Goal: Information Seeking & Learning: Learn about a topic

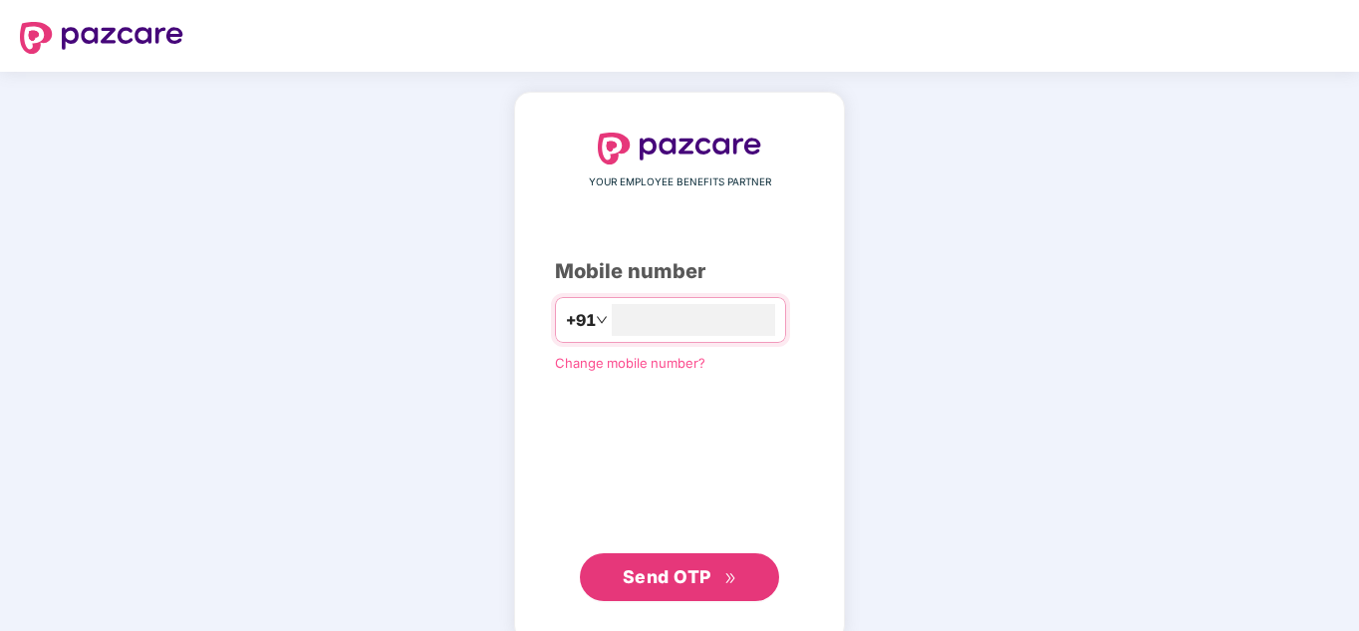
type input "**********"
click at [671, 570] on span "Send OTP" at bounding box center [667, 576] width 89 height 21
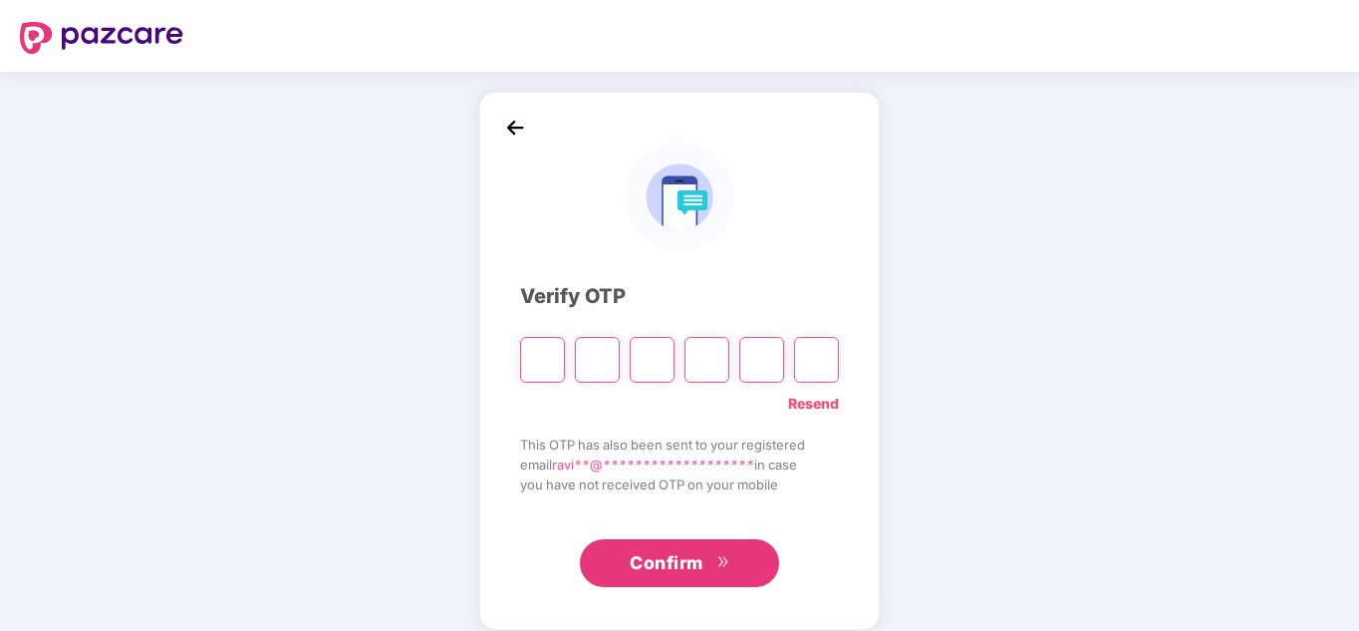
type input "*"
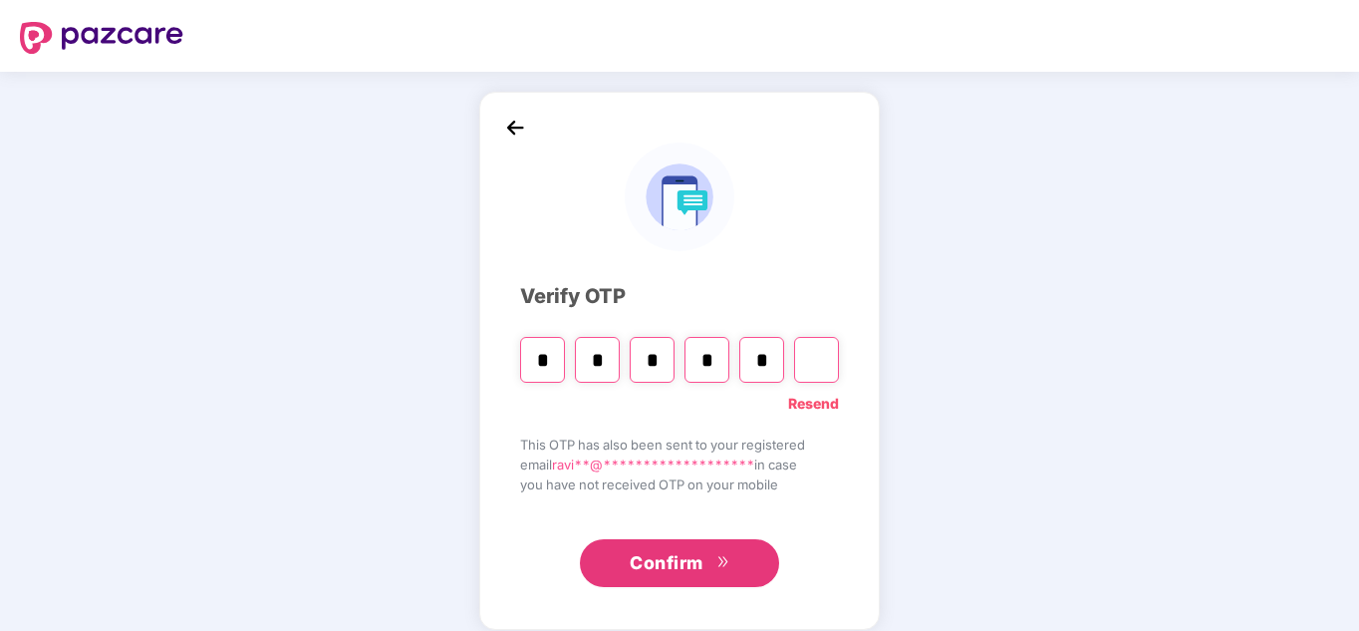
type input "*"
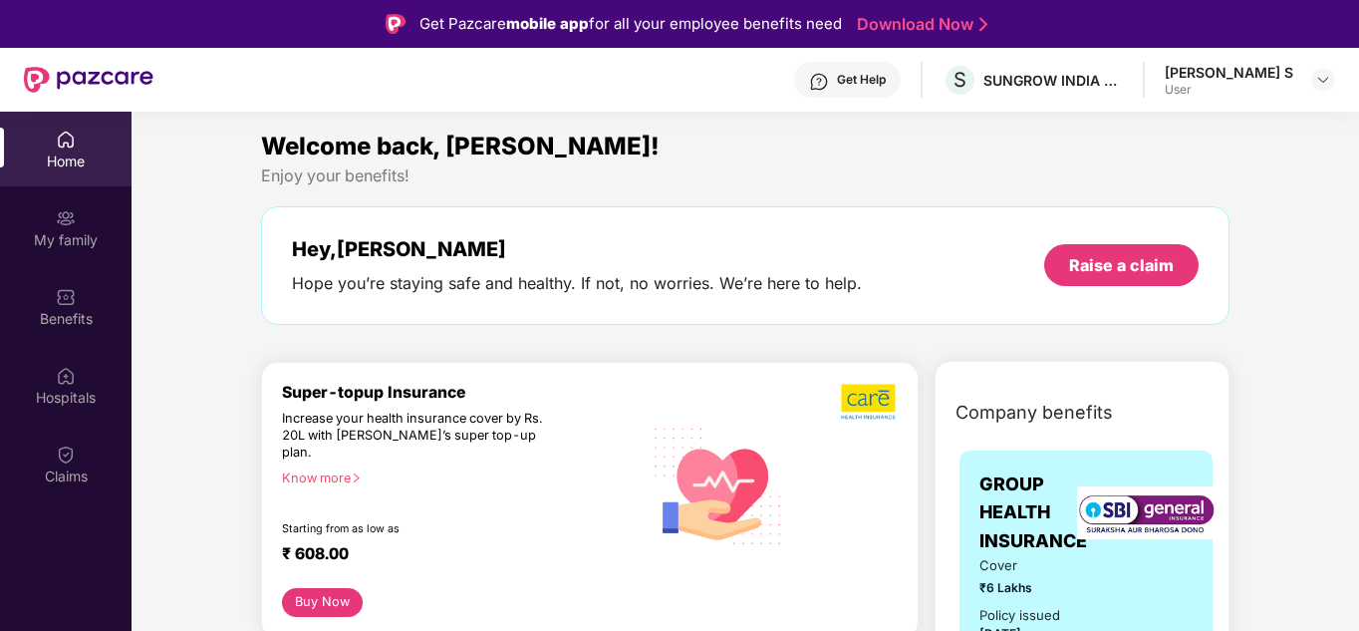
drag, startPoint x: 828, startPoint y: 349, endPoint x: 706, endPoint y: 339, distance: 123.0
click at [706, 339] on div "Welcome back, [PERSON_NAME]! Enjoy your benefits! Hey, [PERSON_NAME] you’re sta…" at bounding box center [745, 236] width 985 height 217
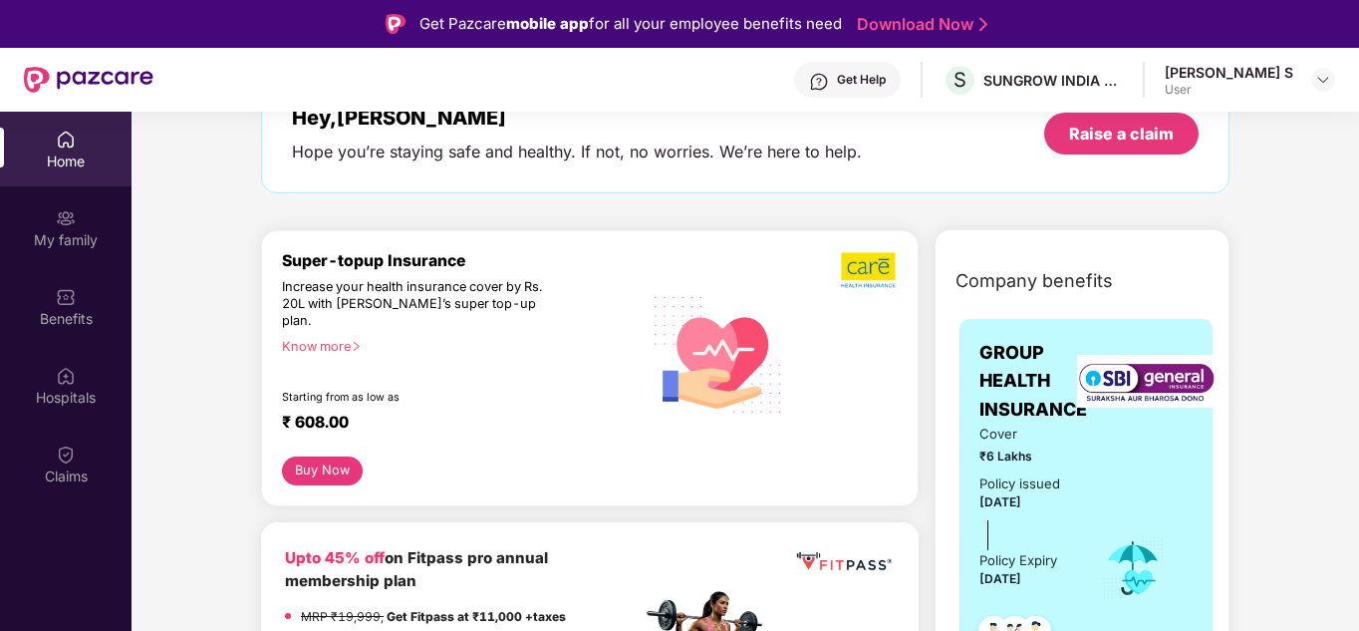
scroll to position [124, 0]
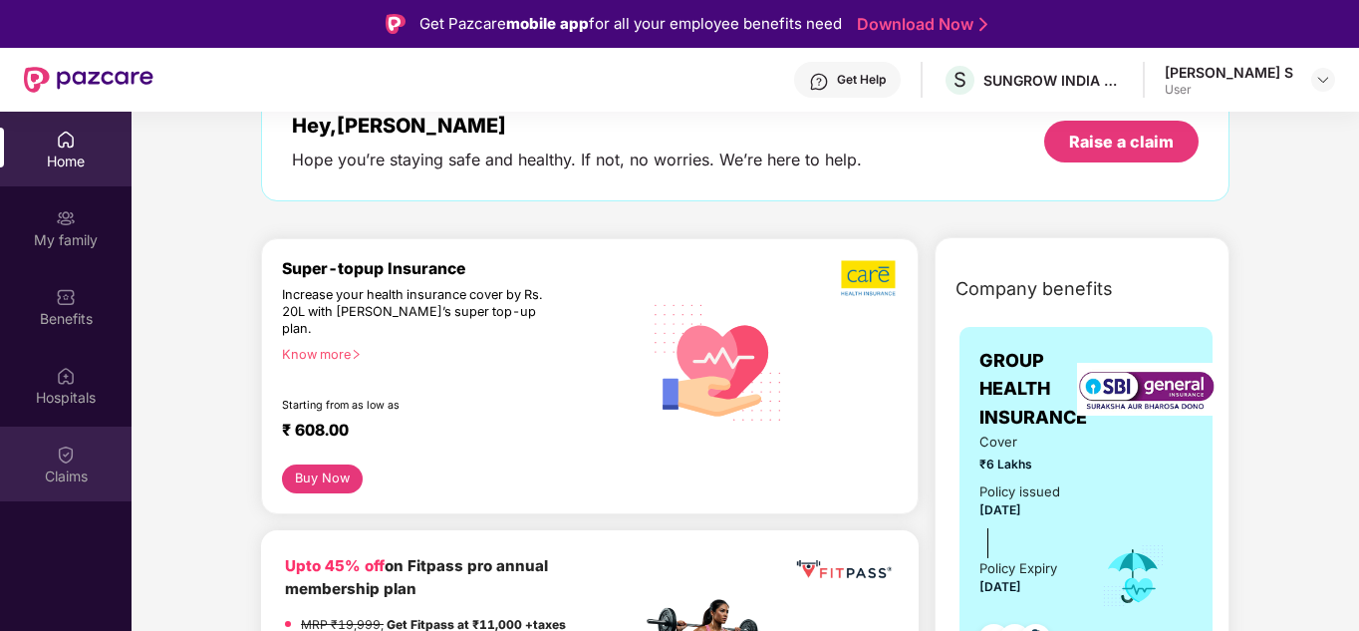
click at [67, 474] on div "Claims" at bounding box center [66, 476] width 132 height 20
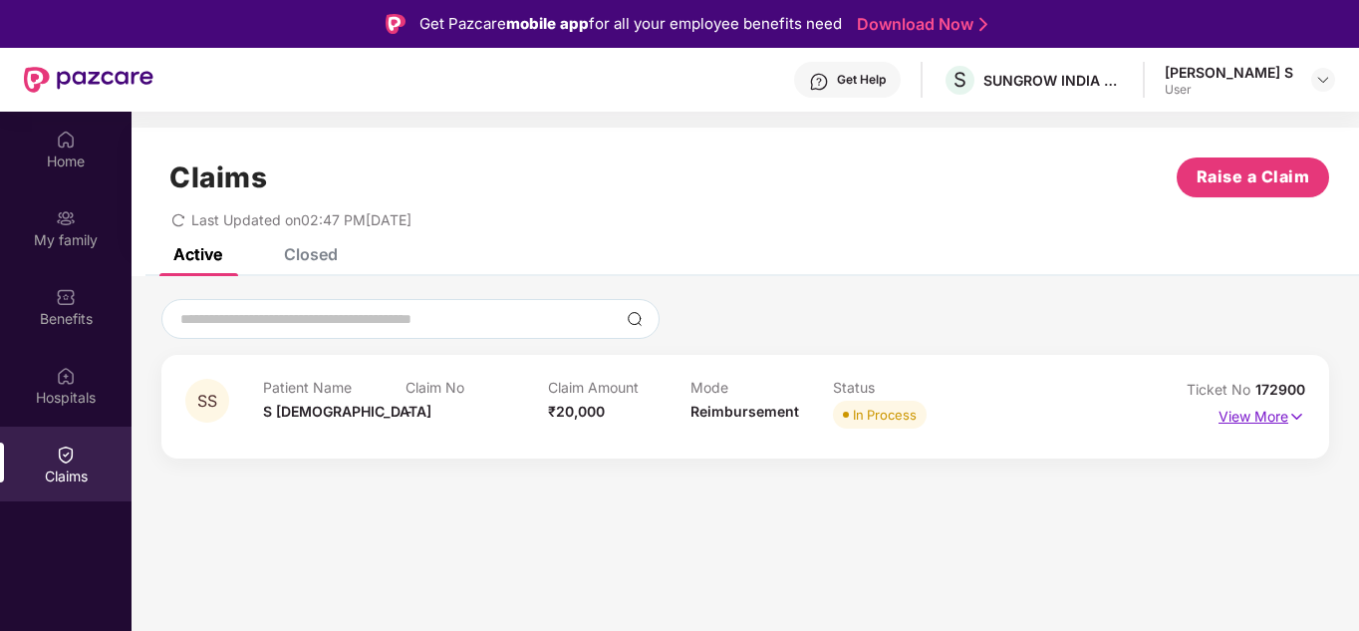
click at [1250, 422] on p "View More" at bounding box center [1262, 414] width 87 height 27
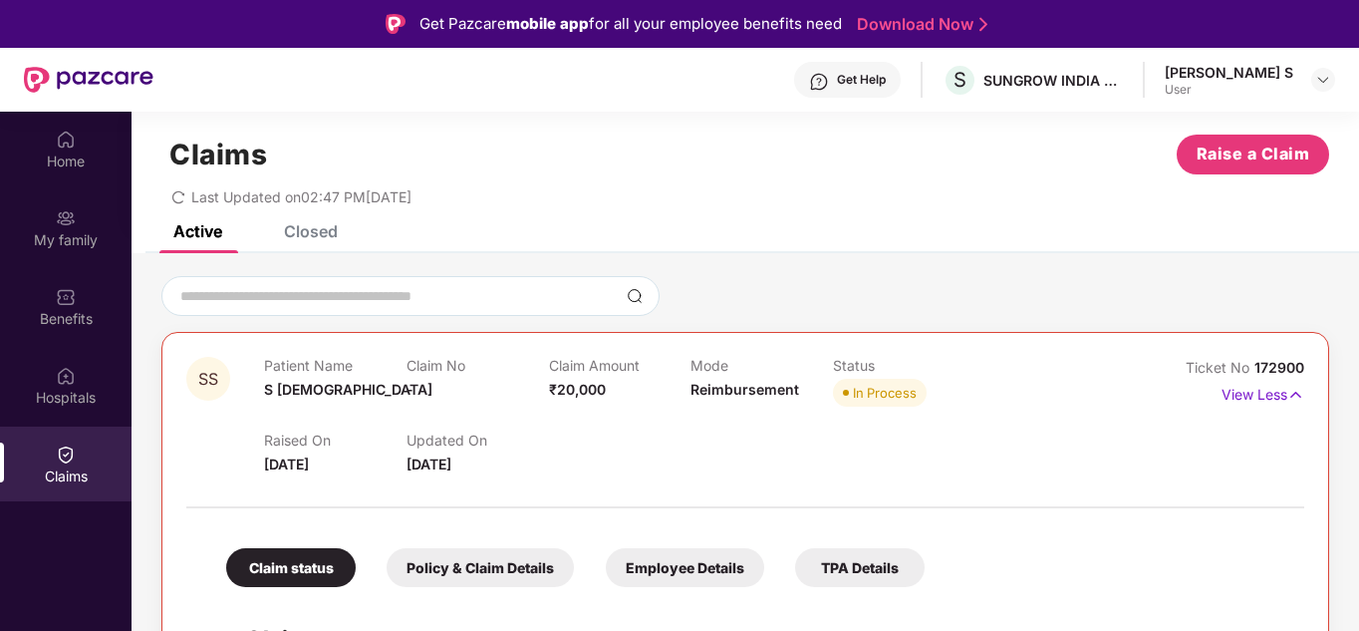
scroll to position [24, 0]
click at [1064, 489] on div at bounding box center [745, 496] width 1118 height 42
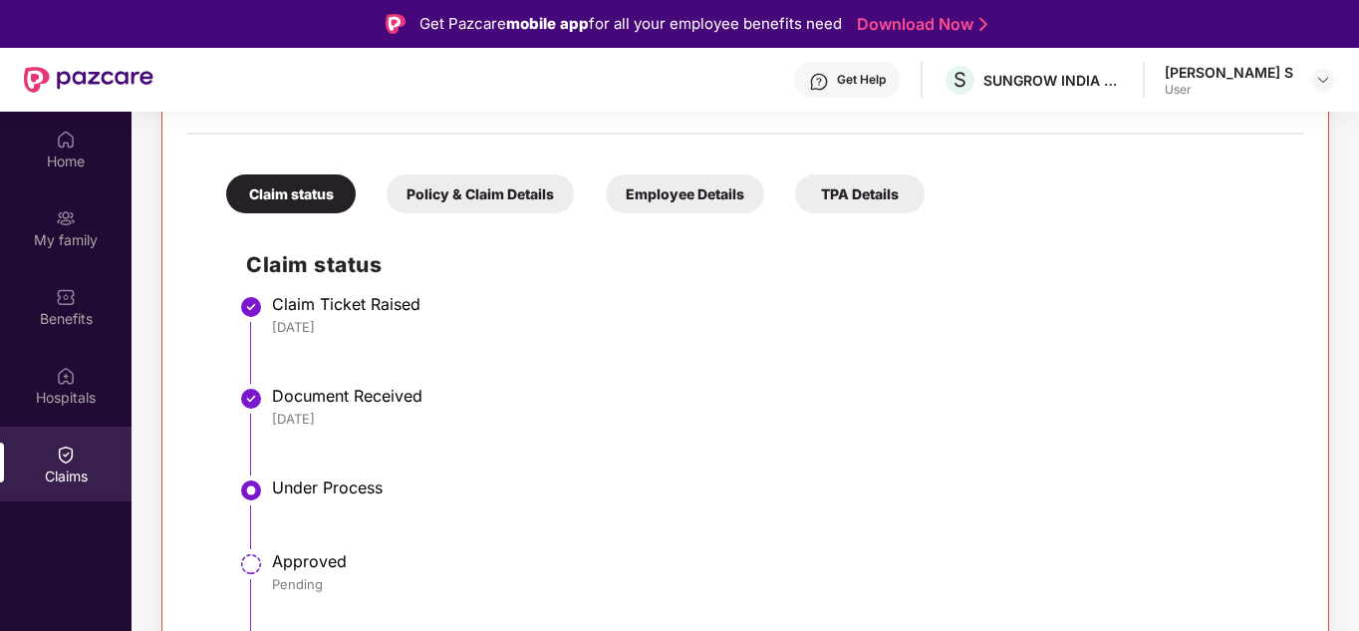
scroll to position [112, 0]
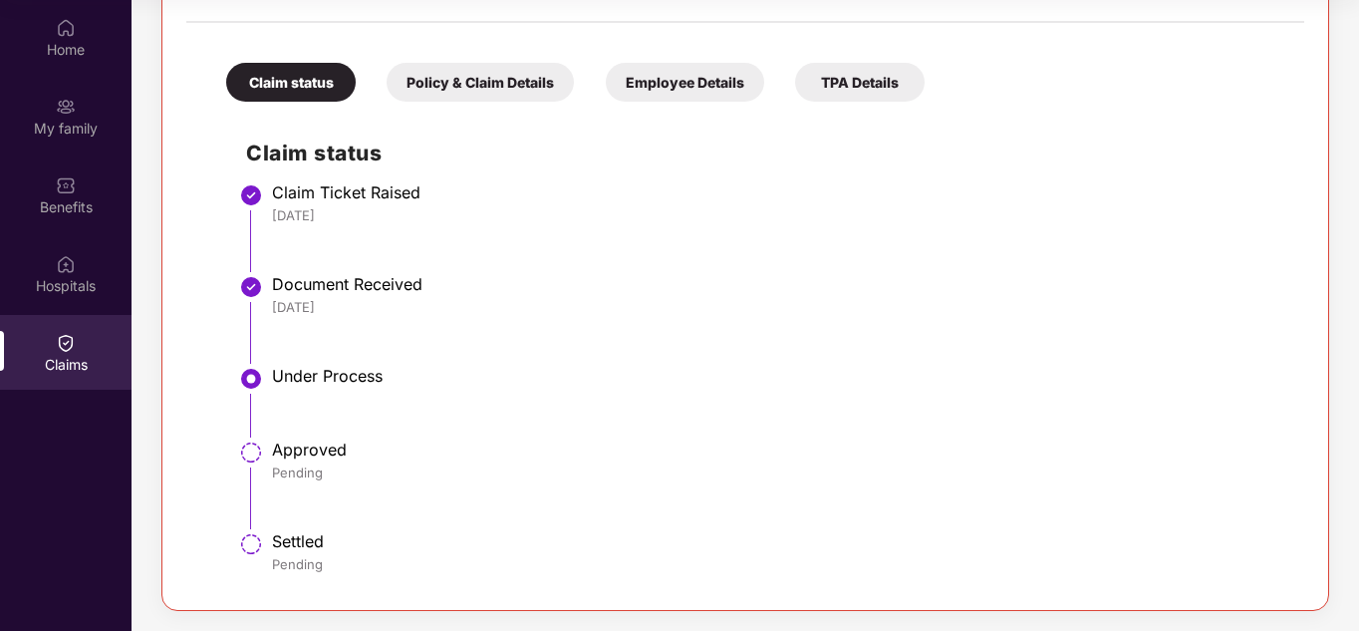
click at [717, 501] on li "Approved Pending" at bounding box center [765, 492] width 1038 height 92
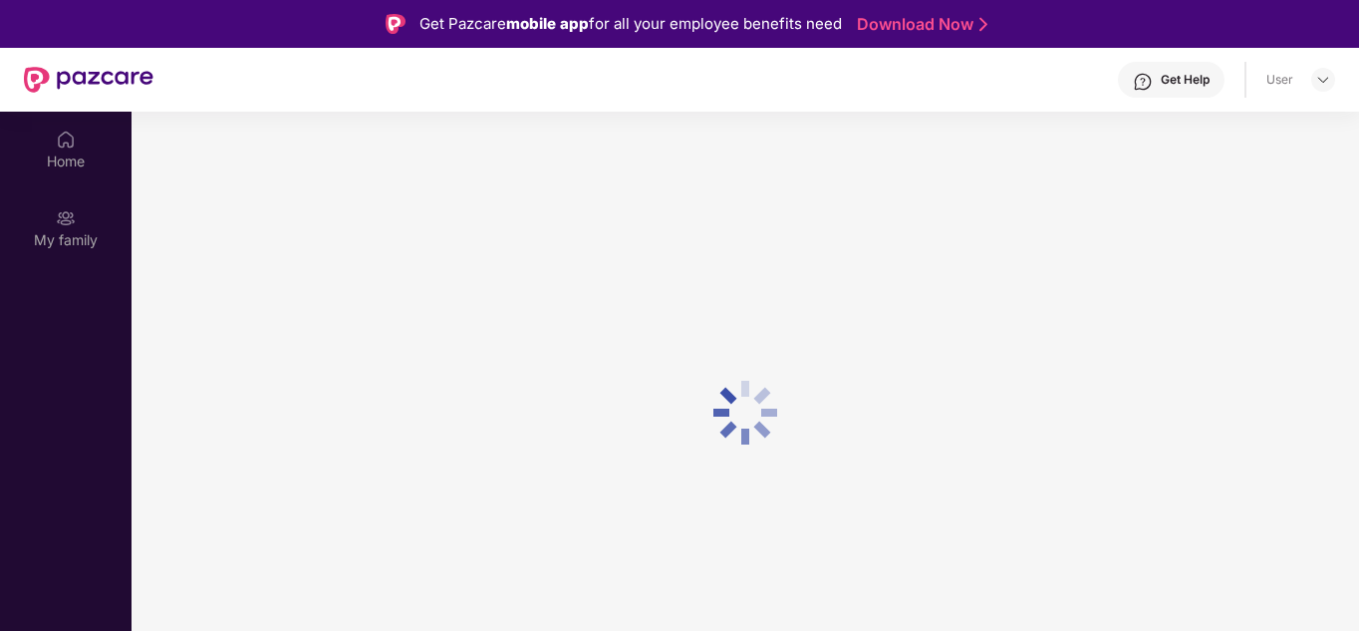
scroll to position [112, 0]
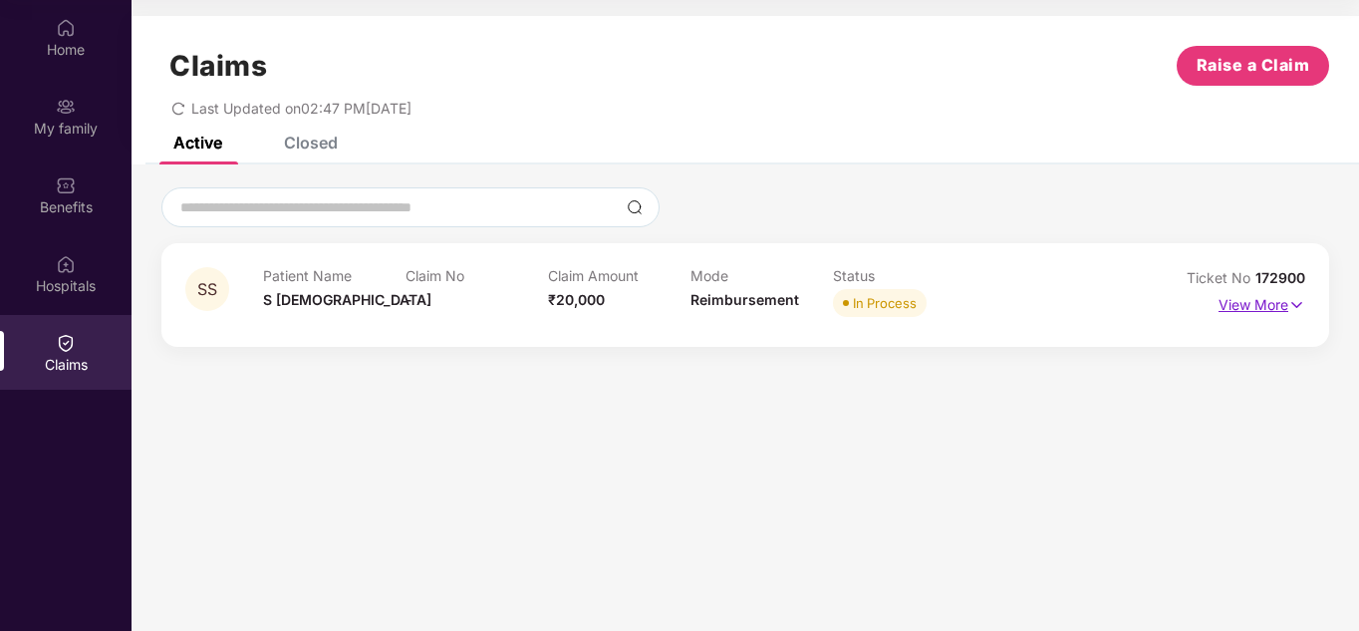
click at [1243, 307] on p "View More" at bounding box center [1262, 302] width 87 height 27
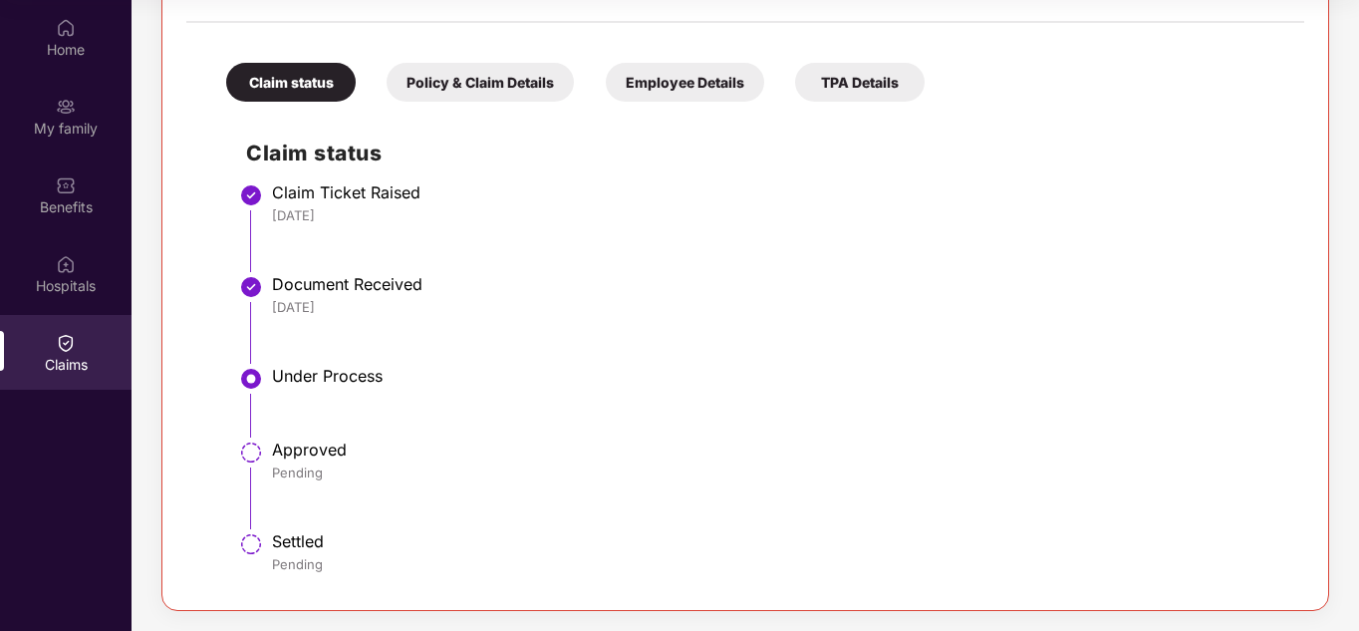
scroll to position [0, 0]
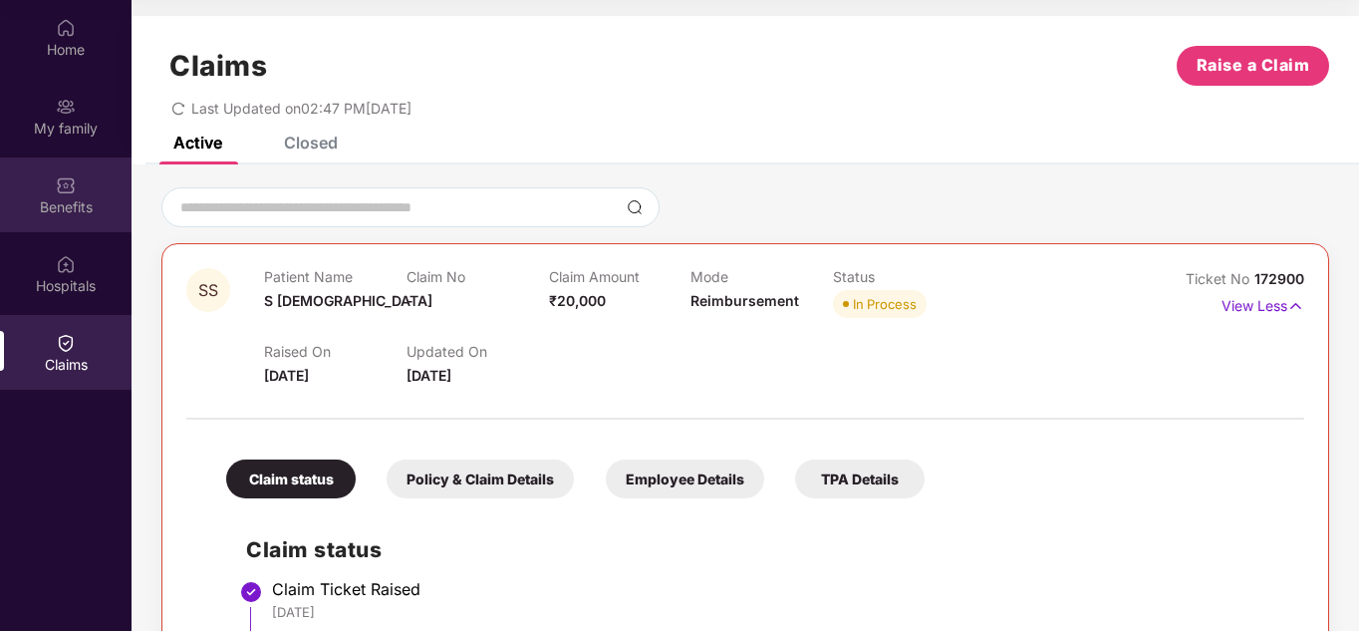
click at [76, 189] on div "Benefits" at bounding box center [66, 194] width 132 height 75
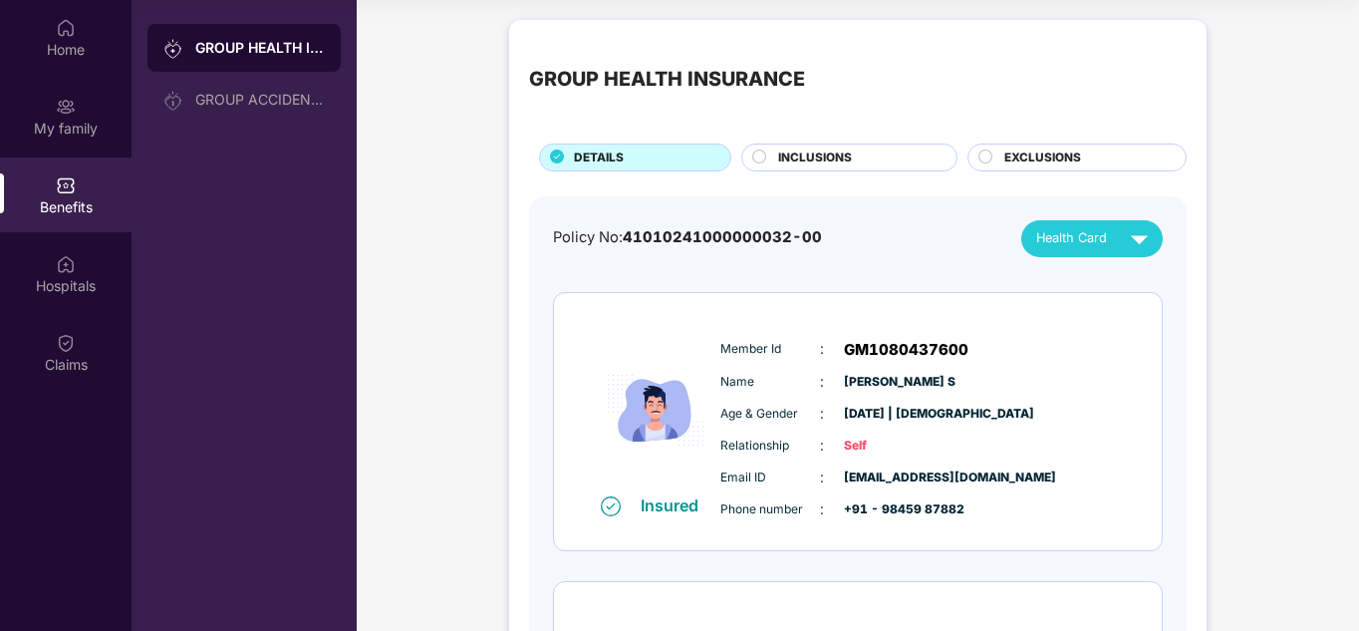
click at [868, 137] on div "GROUP HEALTH INSURANCE DETAILS INCLUSIONS EXCLUSIONS" at bounding box center [858, 106] width 658 height 132
click at [803, 163] on span "INCLUSIONS" at bounding box center [815, 157] width 74 height 19
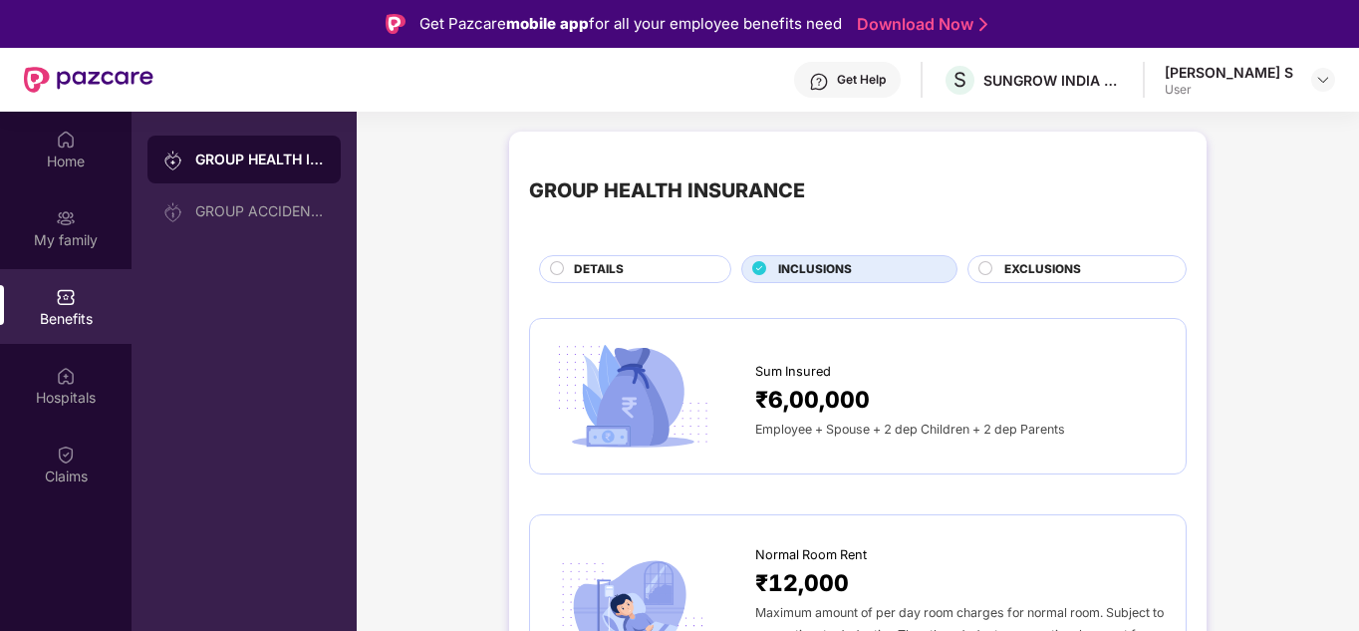
click at [1022, 272] on span "EXCLUSIONS" at bounding box center [1043, 269] width 77 height 19
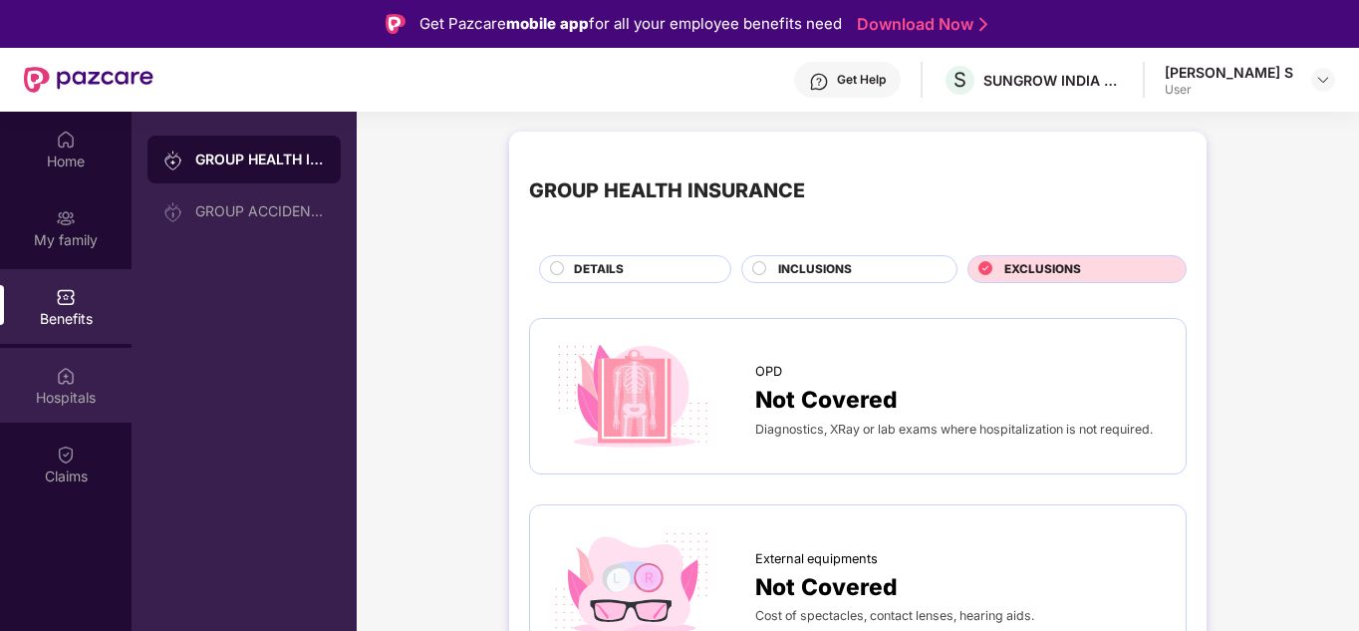
click at [98, 399] on div "Hospitals" at bounding box center [66, 398] width 132 height 20
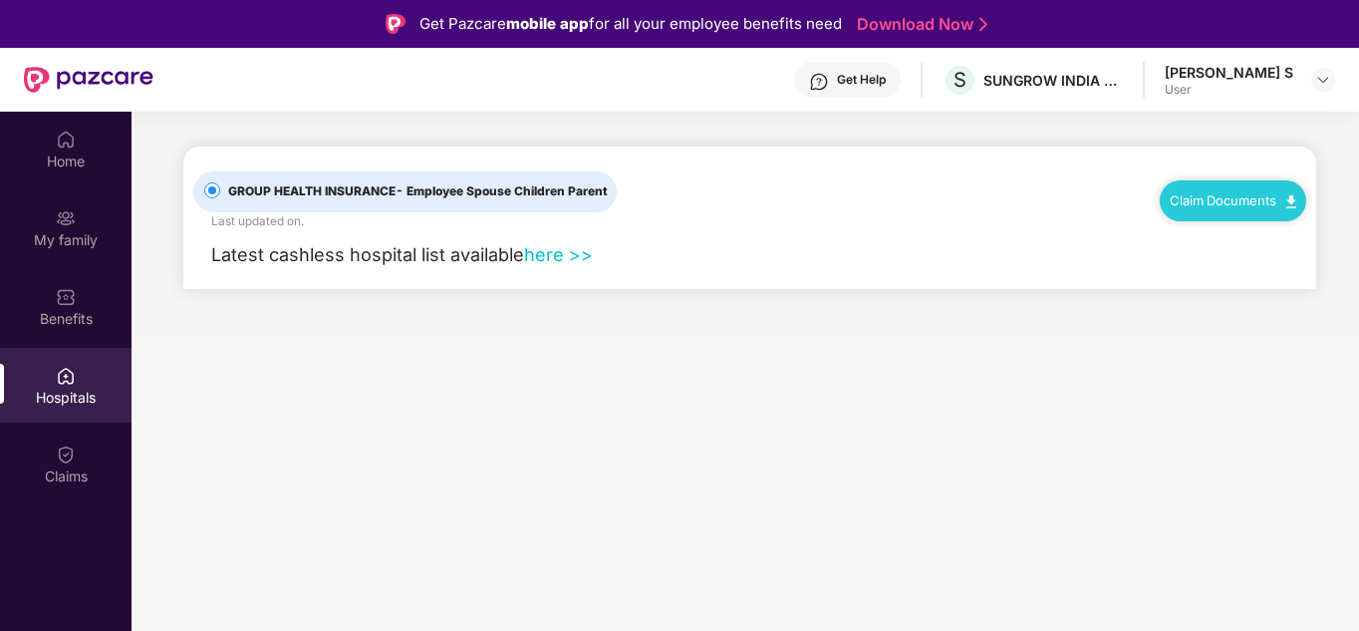
click at [556, 252] on link "here >>" at bounding box center [558, 254] width 69 height 22
click at [50, 468] on div "Claims" at bounding box center [66, 476] width 132 height 20
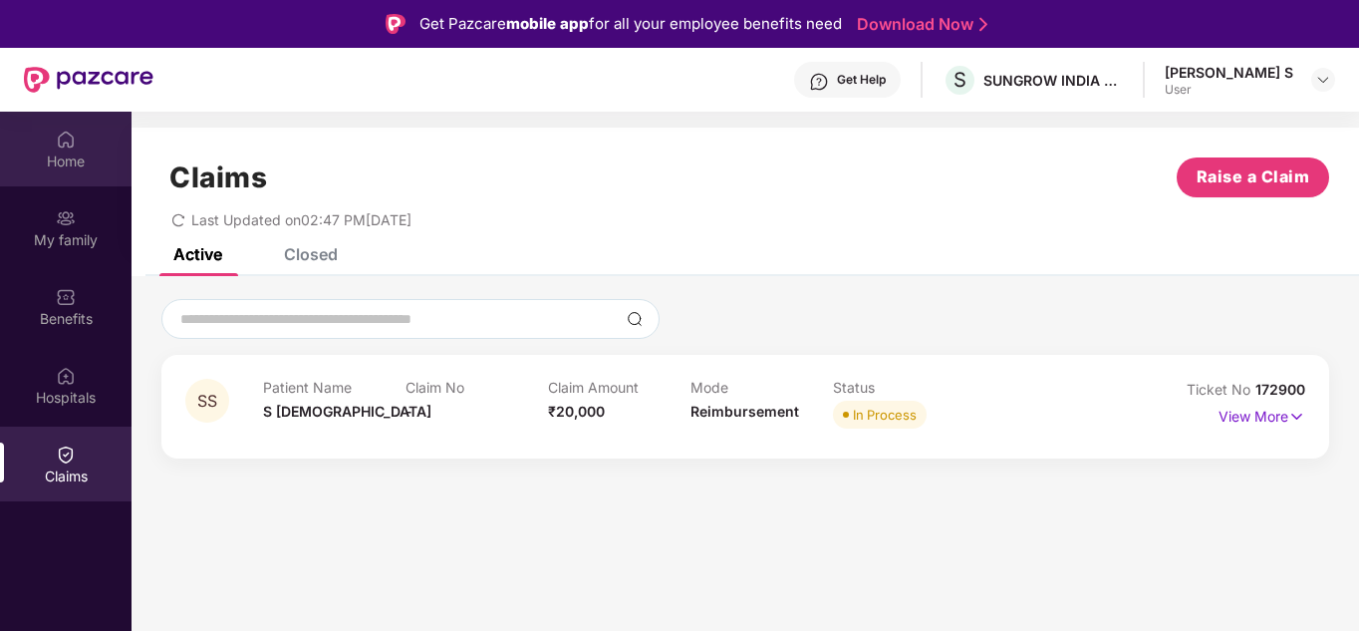
click at [83, 145] on div "Home" at bounding box center [66, 149] width 132 height 75
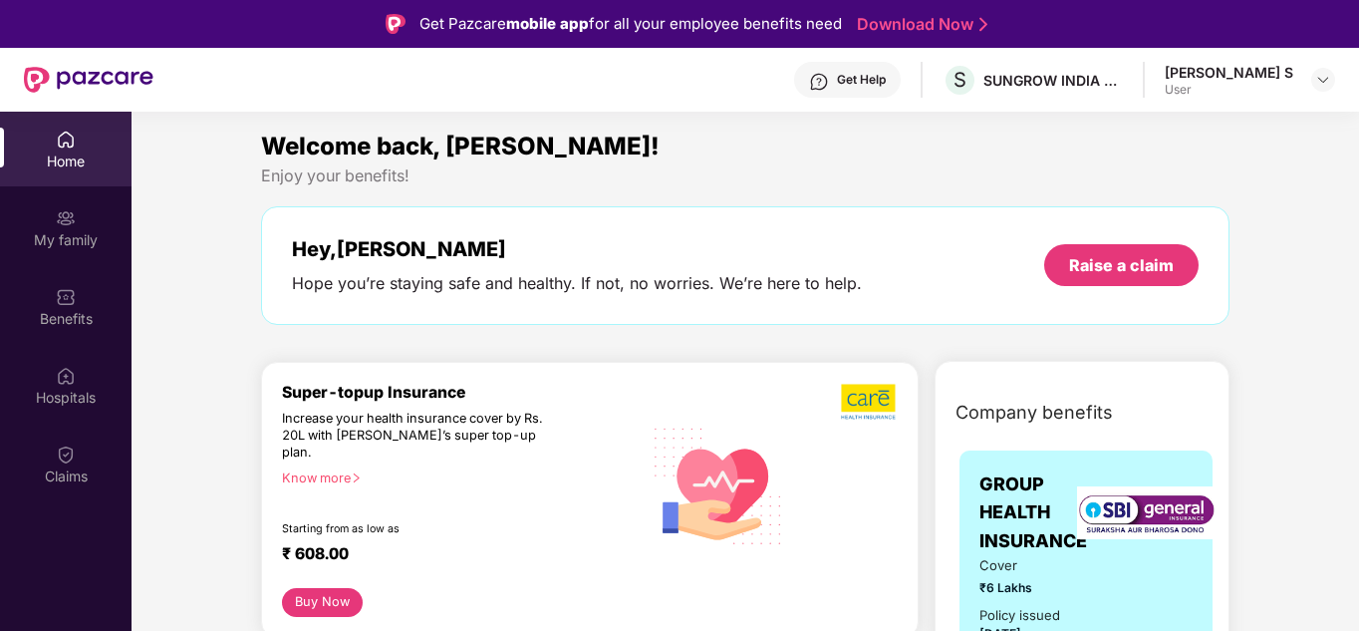
scroll to position [138, 0]
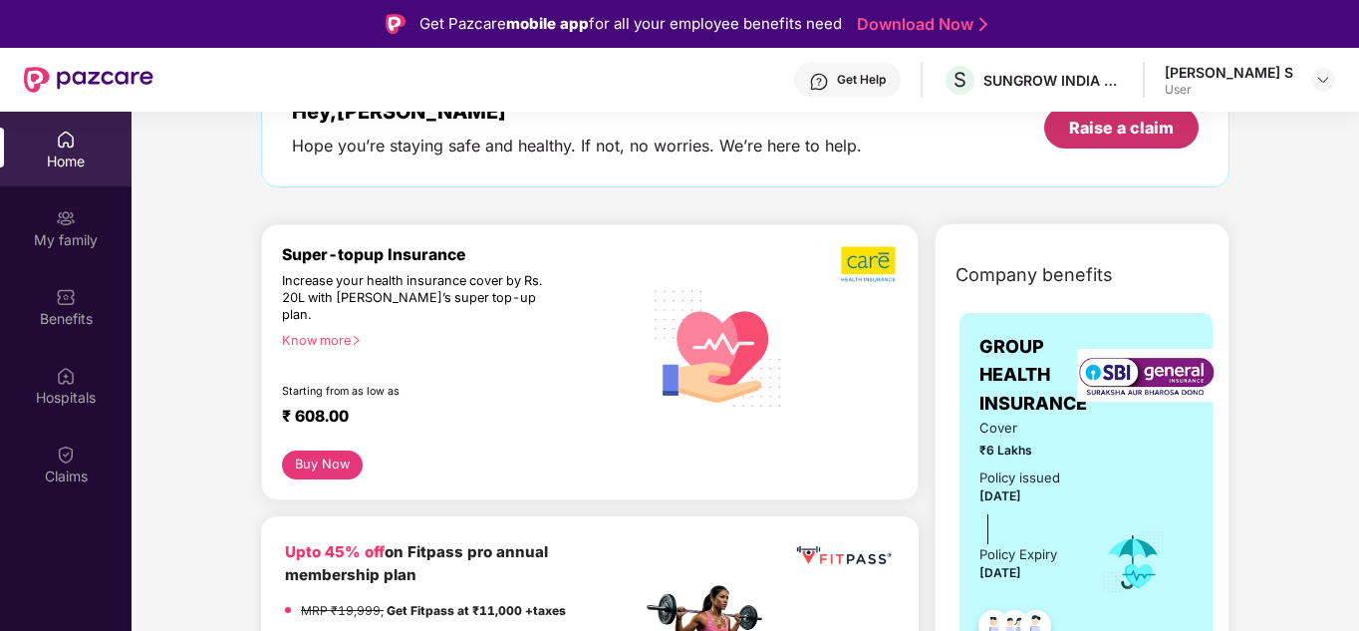
click at [1074, 142] on div "Raise a claim" at bounding box center [1121, 128] width 154 height 42
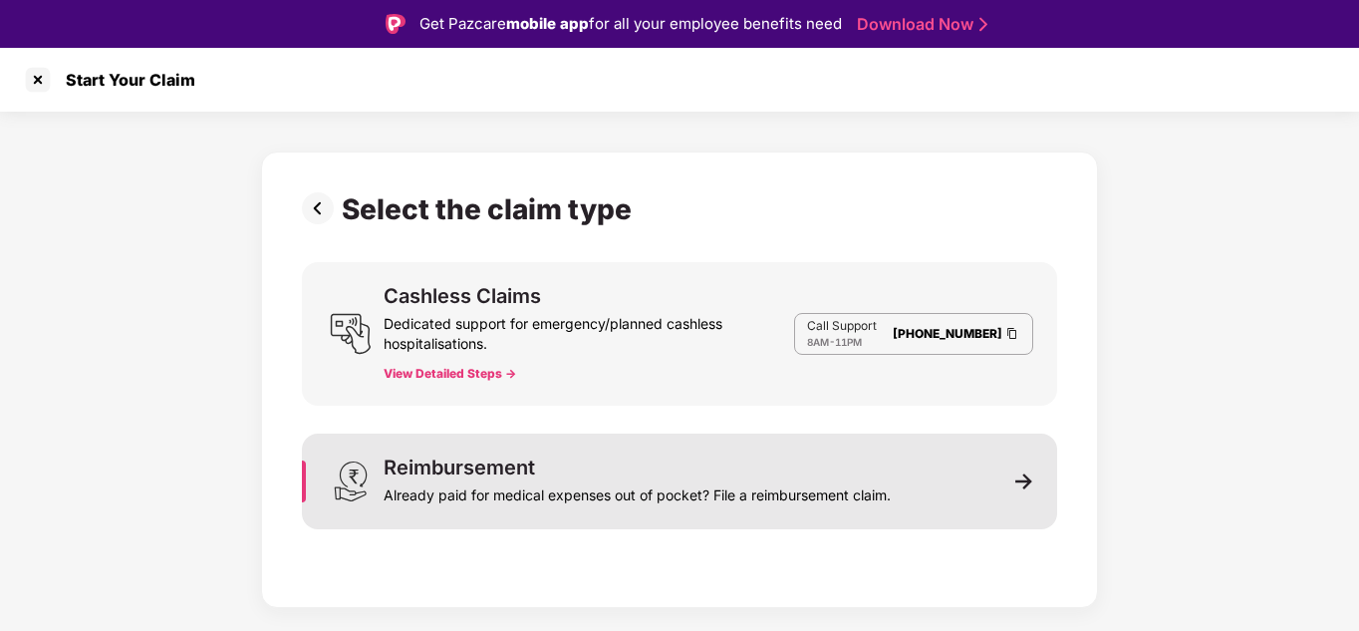
click at [637, 498] on div "Already paid for medical expenses out of pocket? File a reimbursement claim." at bounding box center [637, 491] width 507 height 28
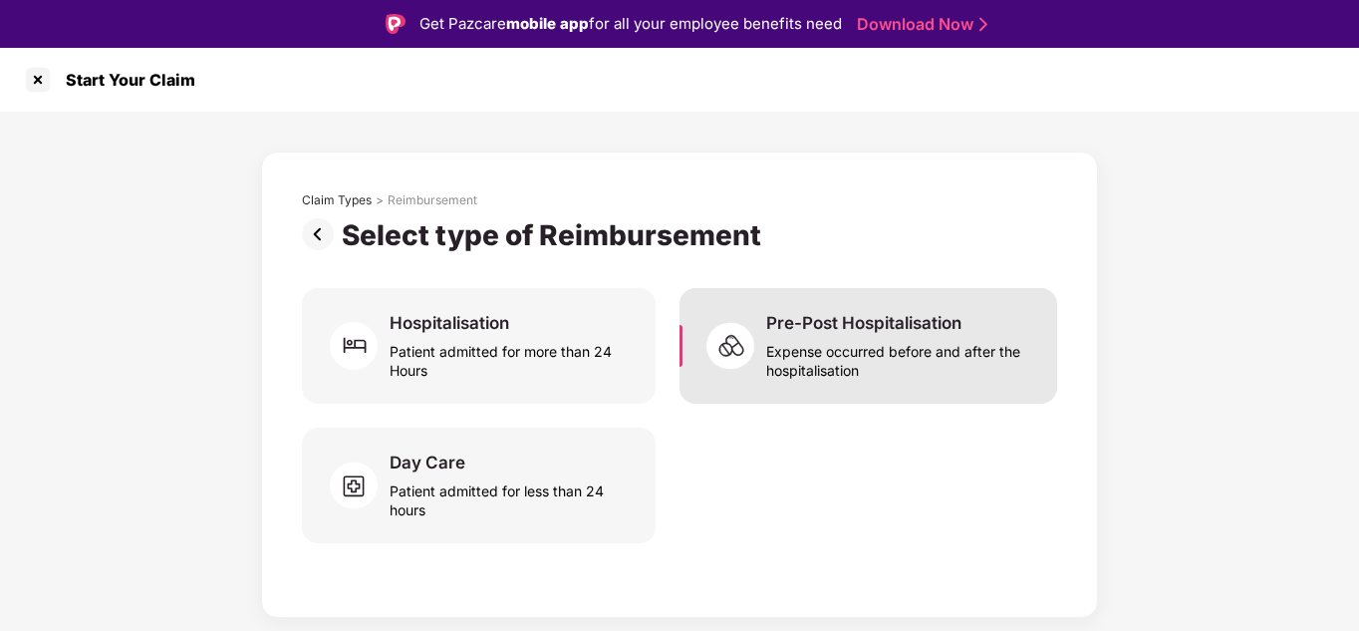
click at [825, 342] on div "Expense occurred before and after the hospitalisation" at bounding box center [899, 357] width 267 height 46
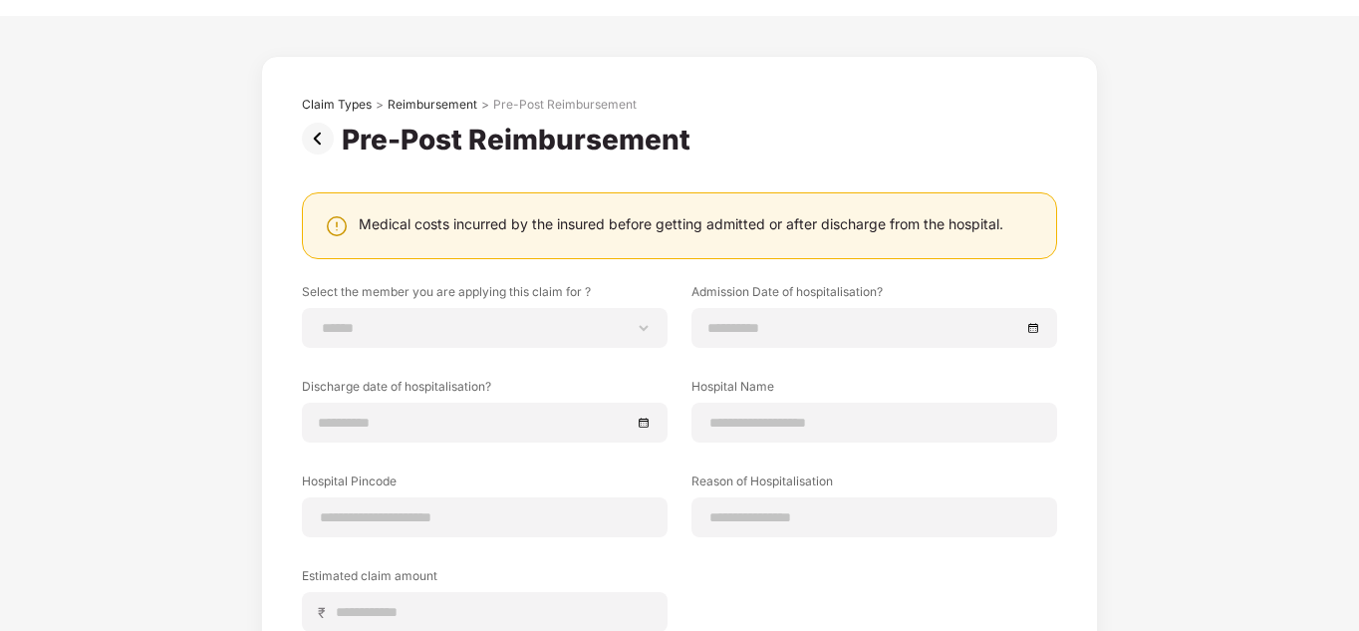
scroll to position [46, 0]
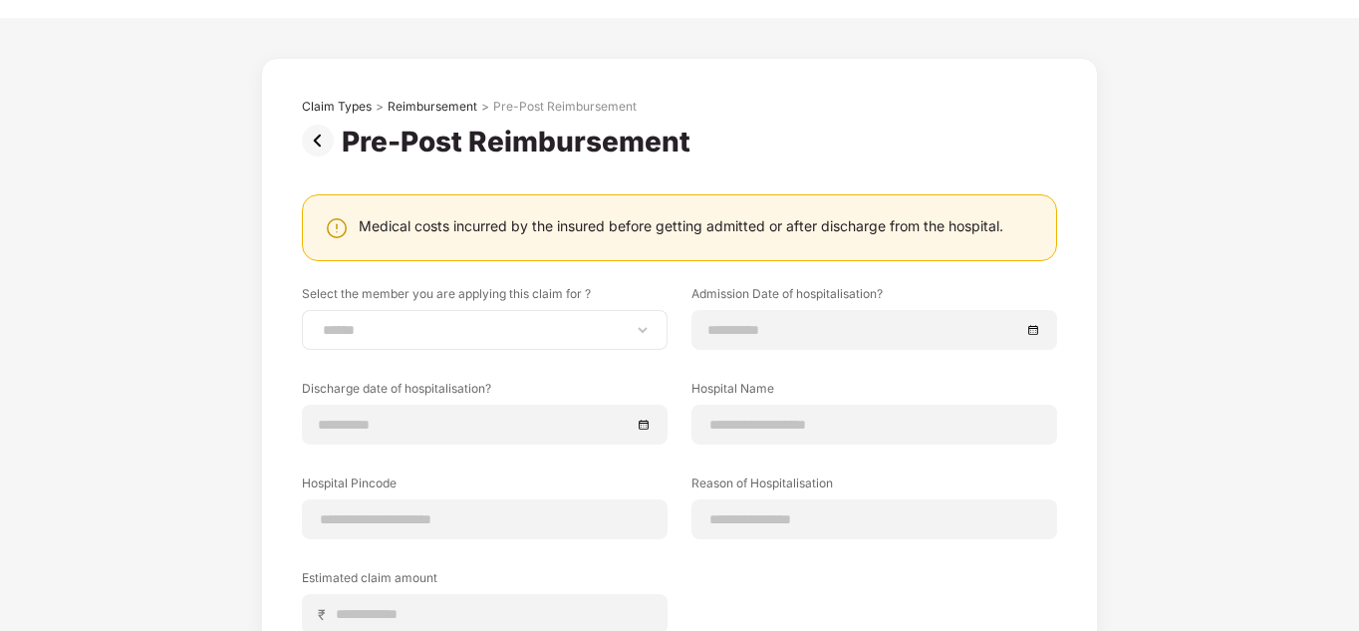
click at [658, 344] on div "**********" at bounding box center [485, 330] width 366 height 40
click at [652, 343] on div "**********" at bounding box center [485, 330] width 366 height 40
click at [647, 338] on select "**********" at bounding box center [485, 330] width 332 height 16
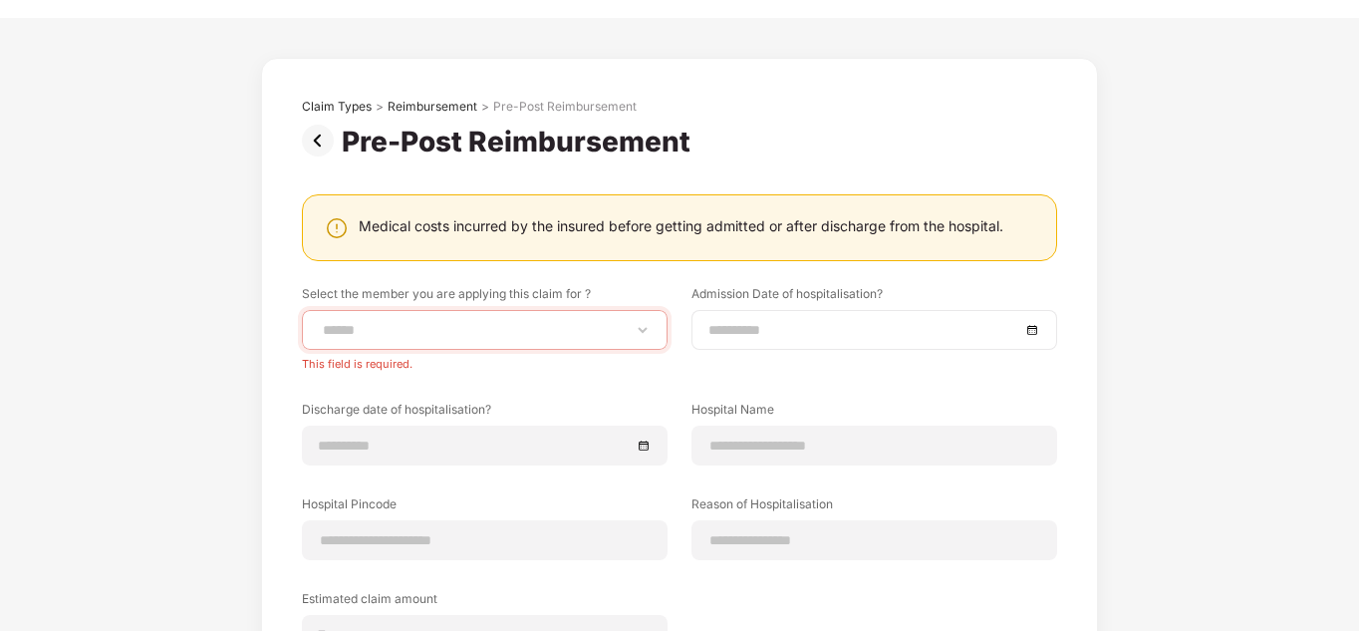
click at [701, 338] on div at bounding box center [875, 330] width 366 height 40
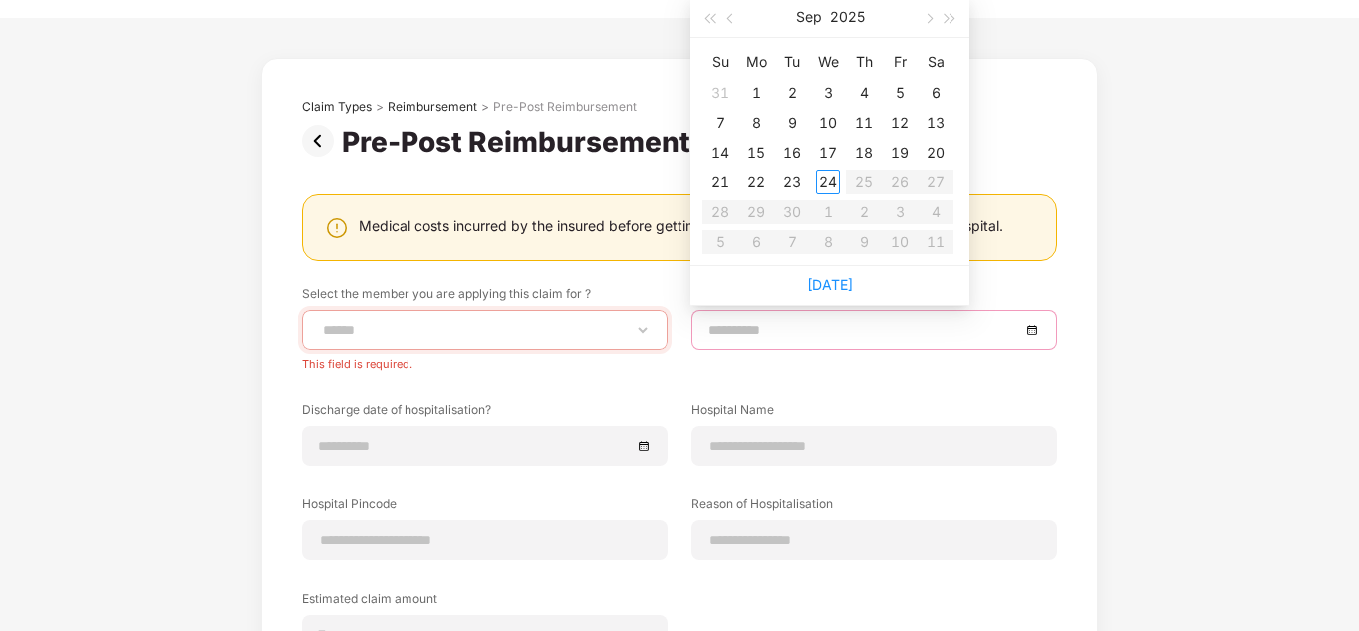
click at [701, 338] on div at bounding box center [875, 330] width 366 height 40
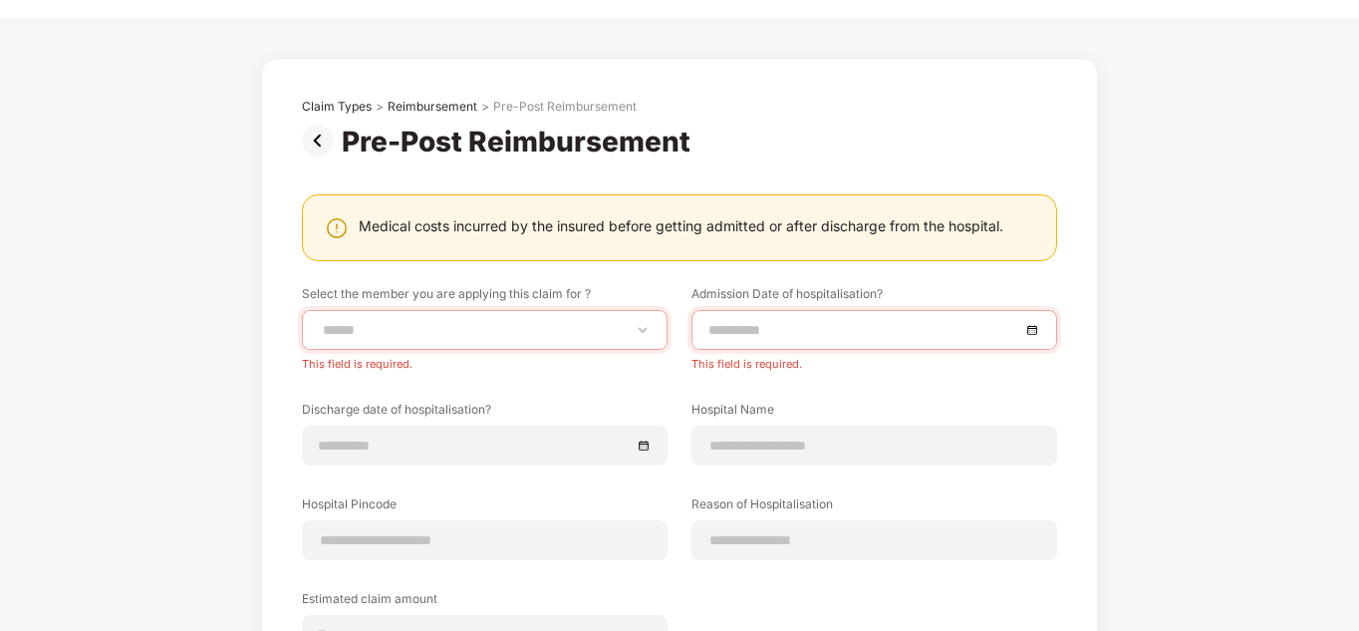
click at [668, 374] on div "**********" at bounding box center [679, 485] width 755 height 400
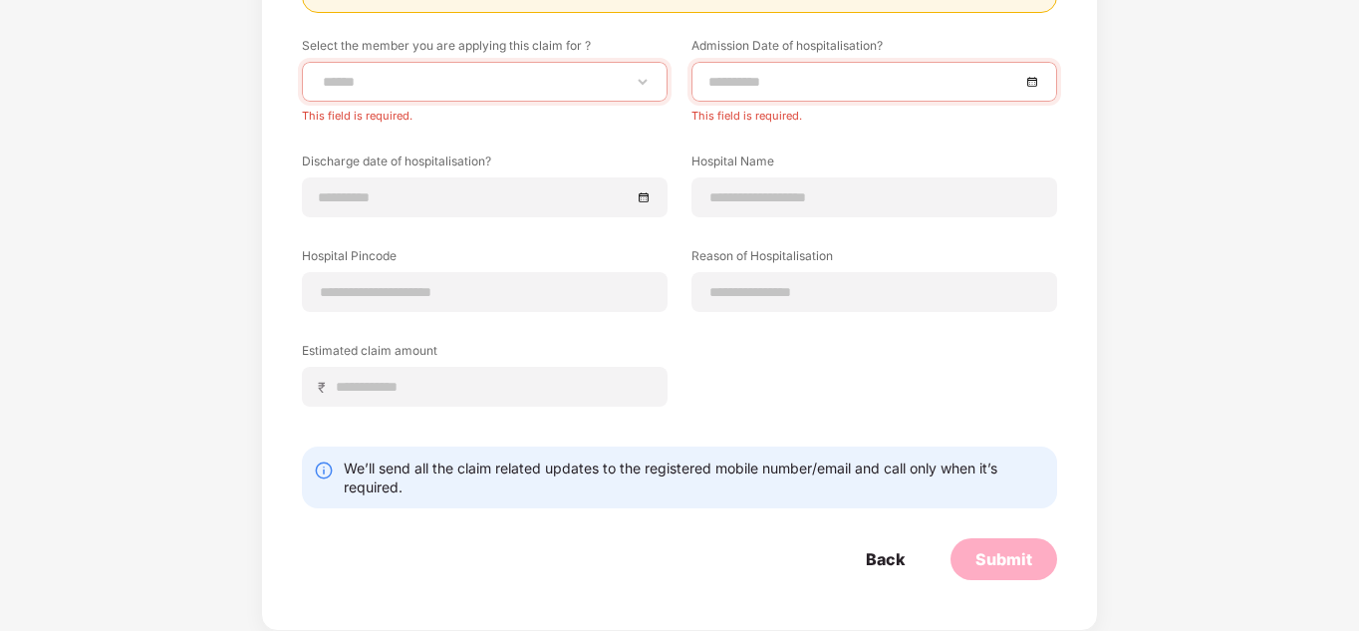
scroll to position [0, 0]
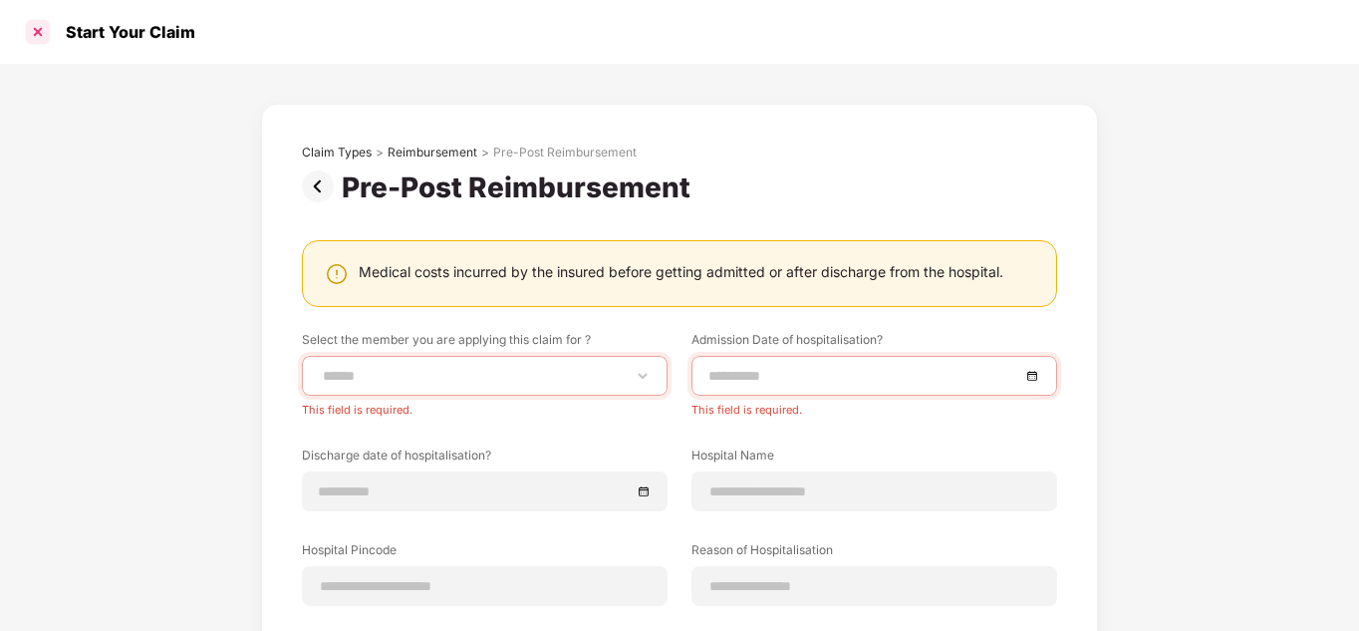
click at [42, 31] on div at bounding box center [38, 32] width 32 height 32
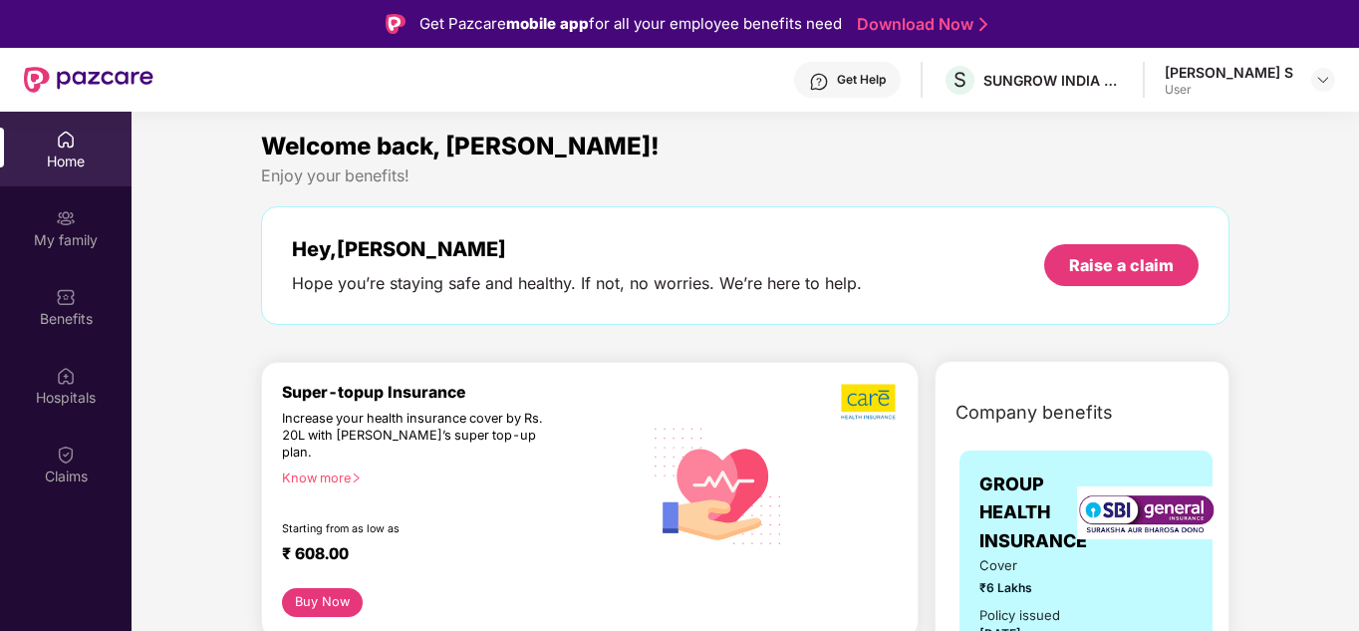
scroll to position [113, 0]
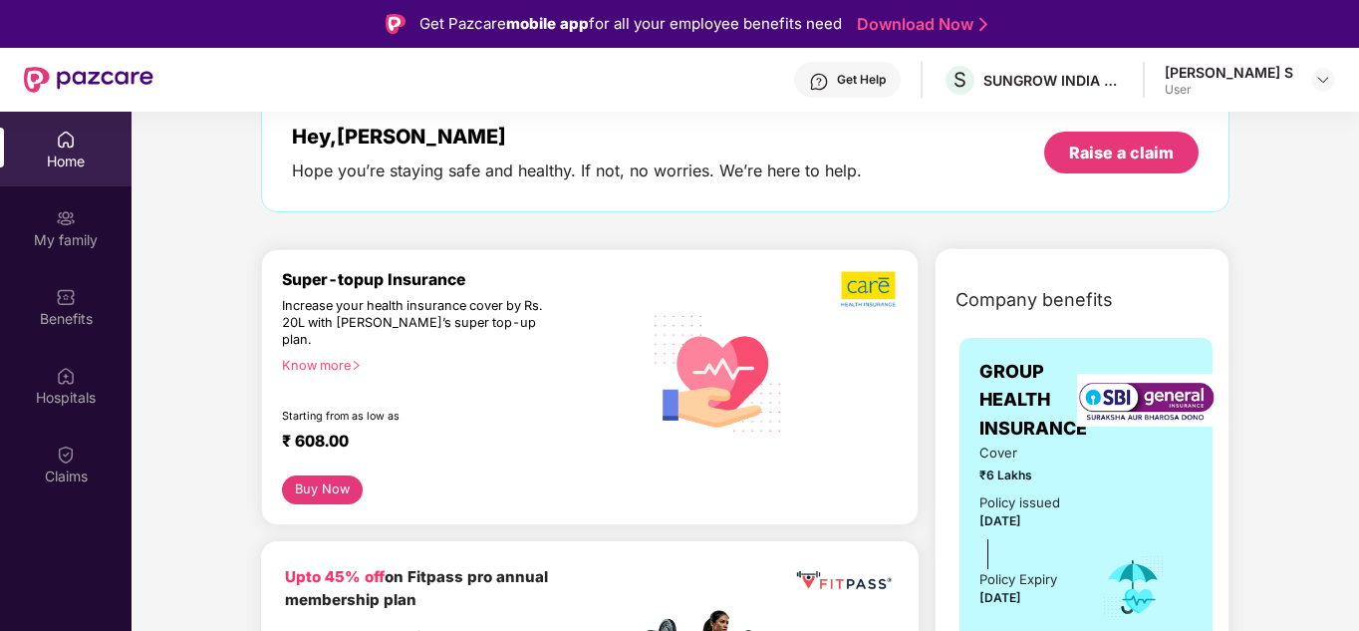
click at [305, 357] on div "Super-topup Insurance Increase your health insurance cover by Rs. 20L with [PER…" at bounding box center [462, 372] width 360 height 205
click at [298, 358] on div "Know more" at bounding box center [456, 365] width 348 height 14
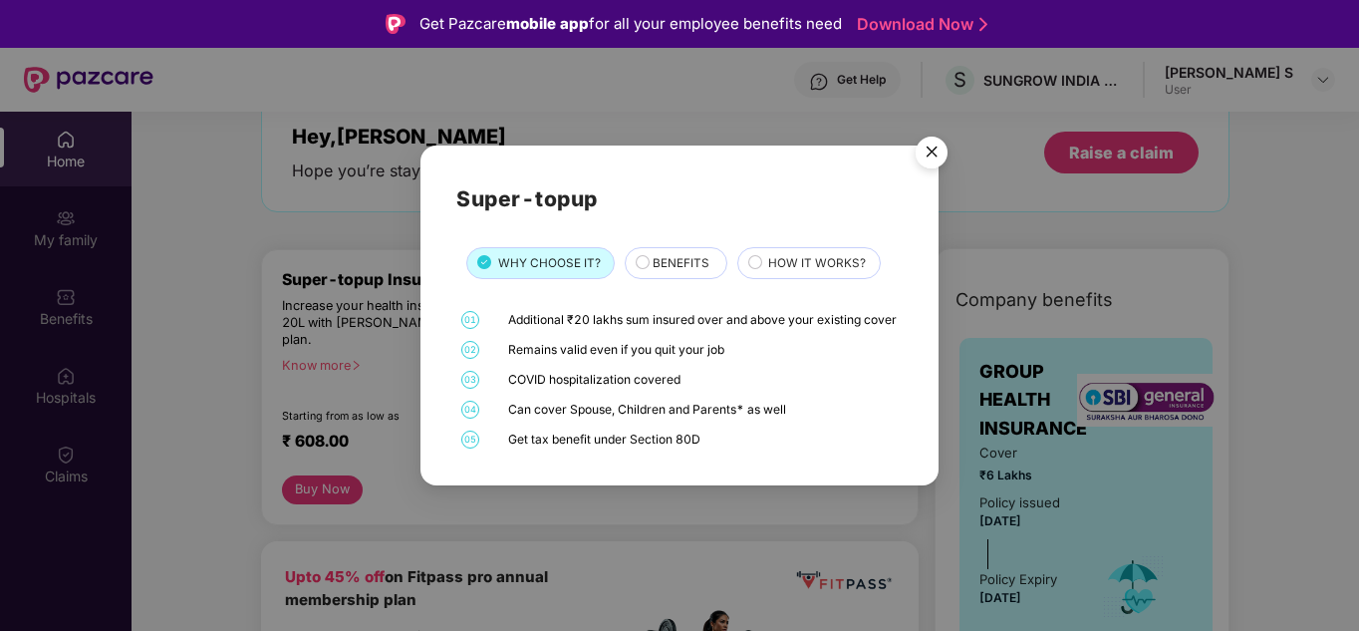
click at [673, 254] on span "BENEFITS" at bounding box center [681, 263] width 57 height 19
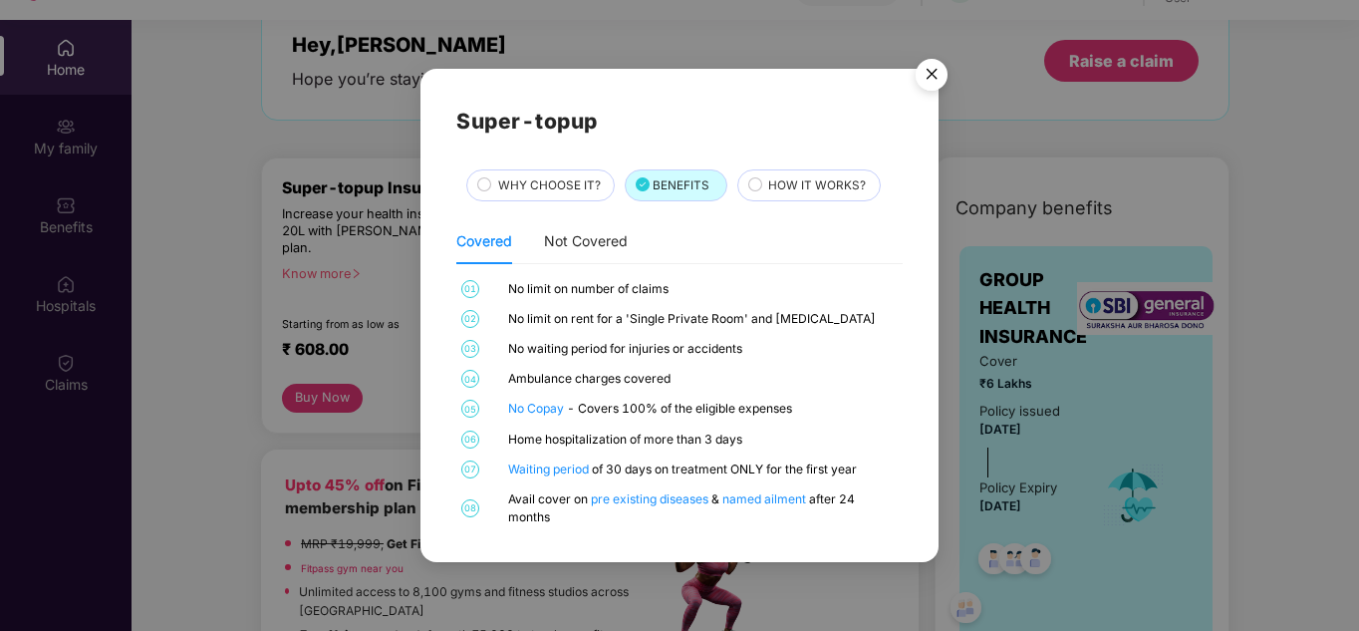
scroll to position [93, 0]
click at [753, 197] on div "HOW IT WORKS?" at bounding box center [809, 185] width 144 height 32
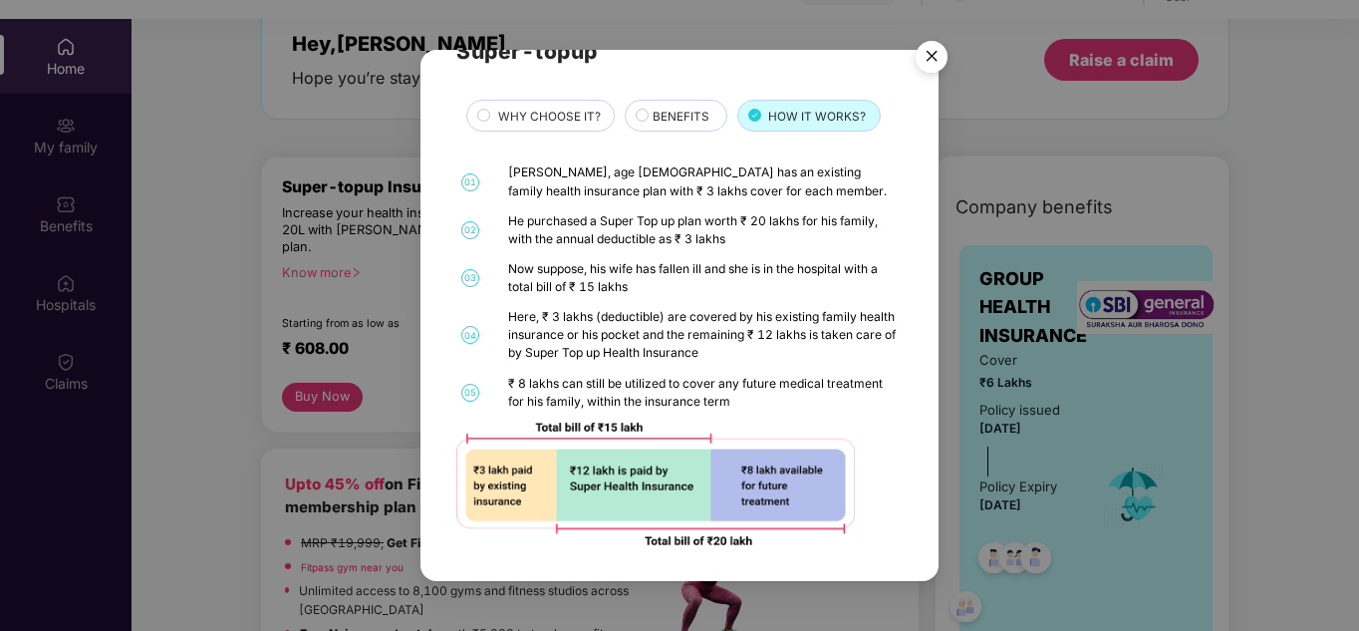
scroll to position [0, 0]
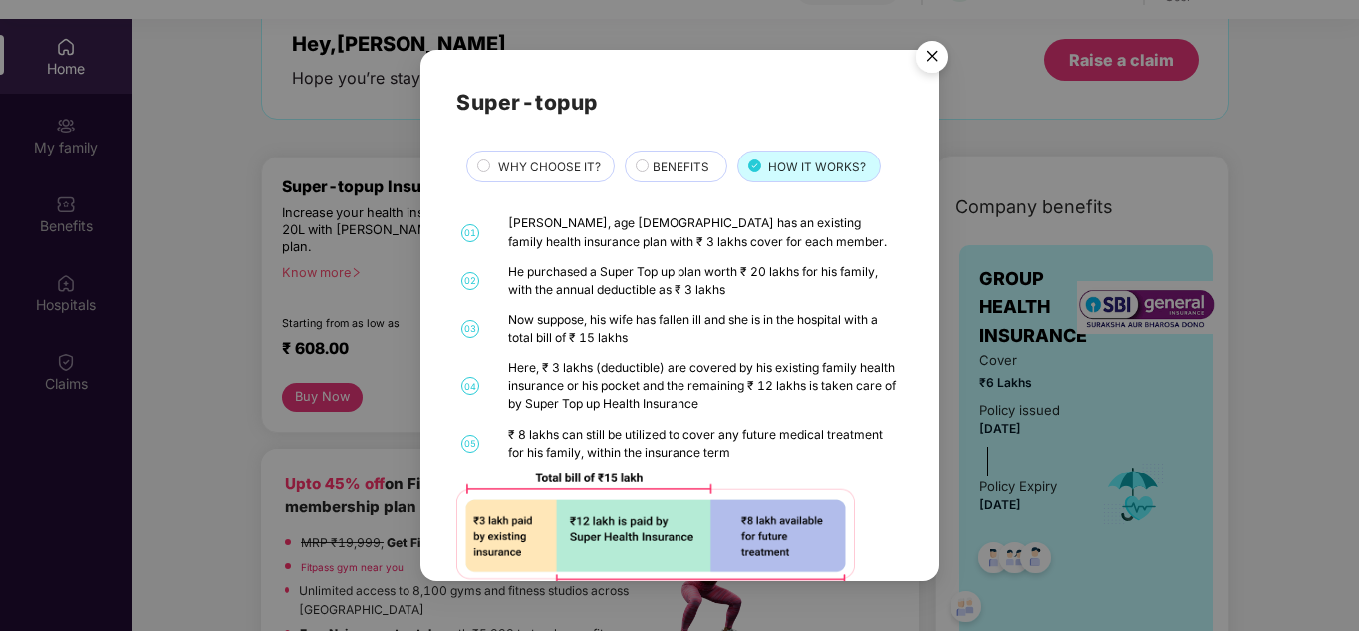
click at [693, 176] on span "BENEFITS" at bounding box center [681, 167] width 57 height 19
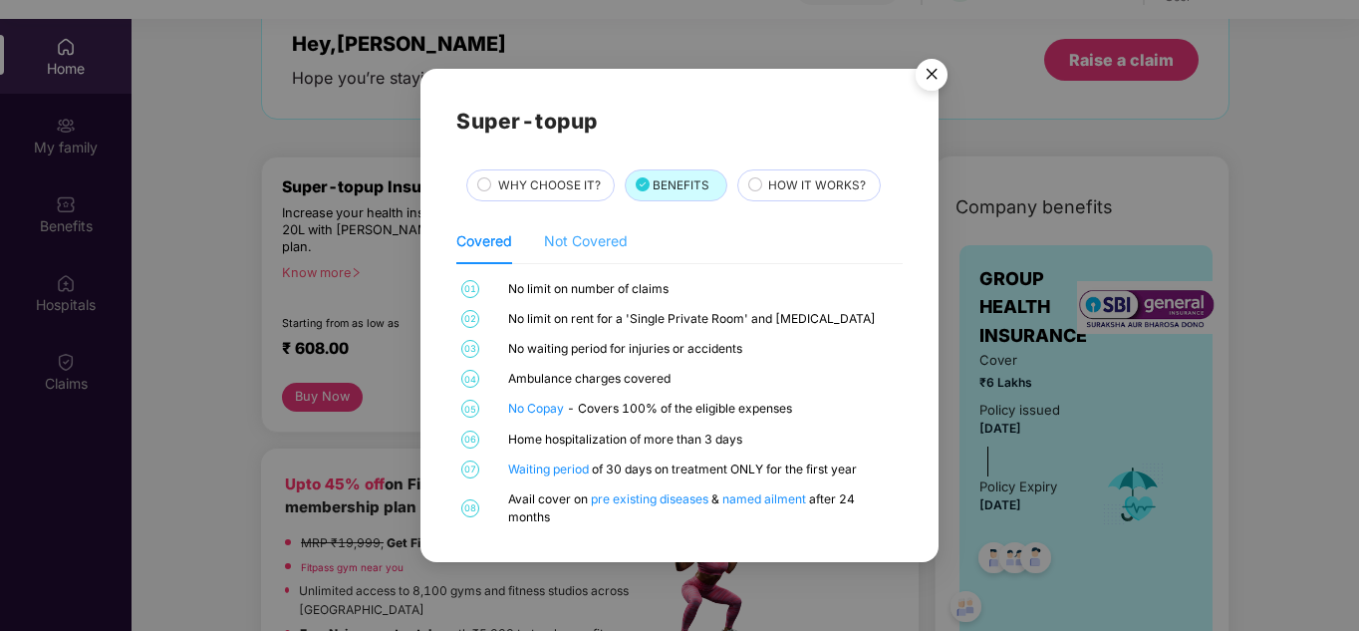
click at [598, 221] on div "Not Covered" at bounding box center [586, 241] width 84 height 46
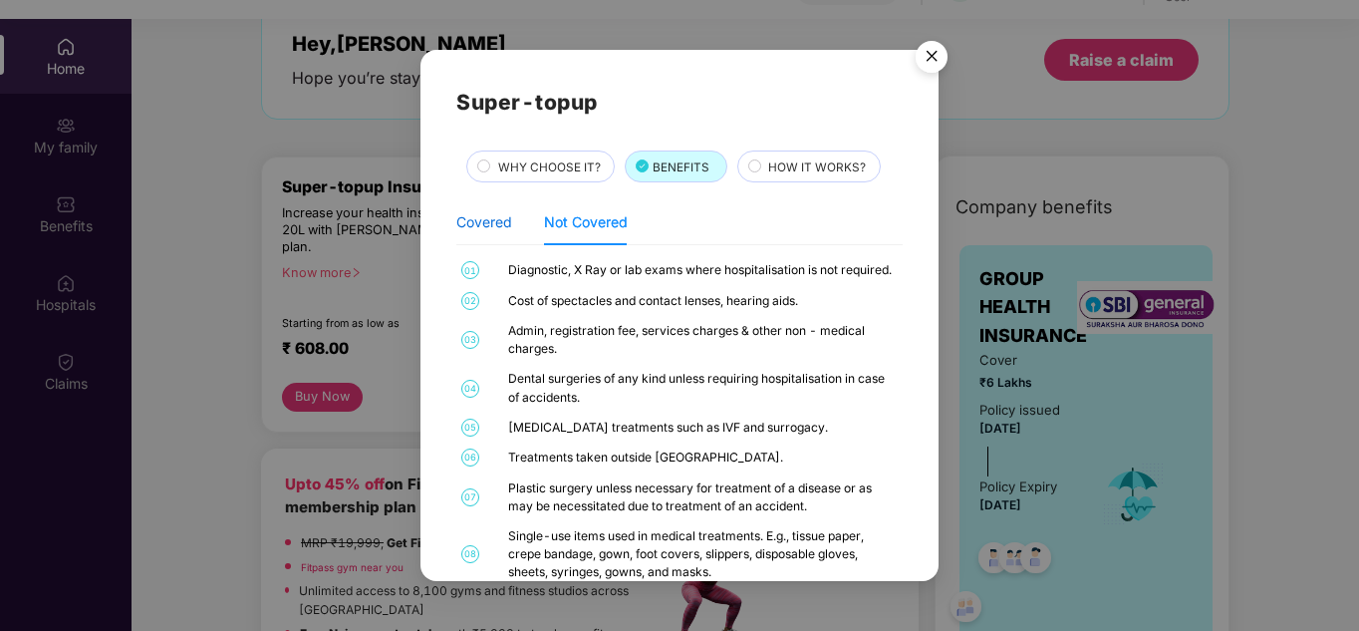
click at [493, 223] on div "Covered" at bounding box center [484, 222] width 56 height 22
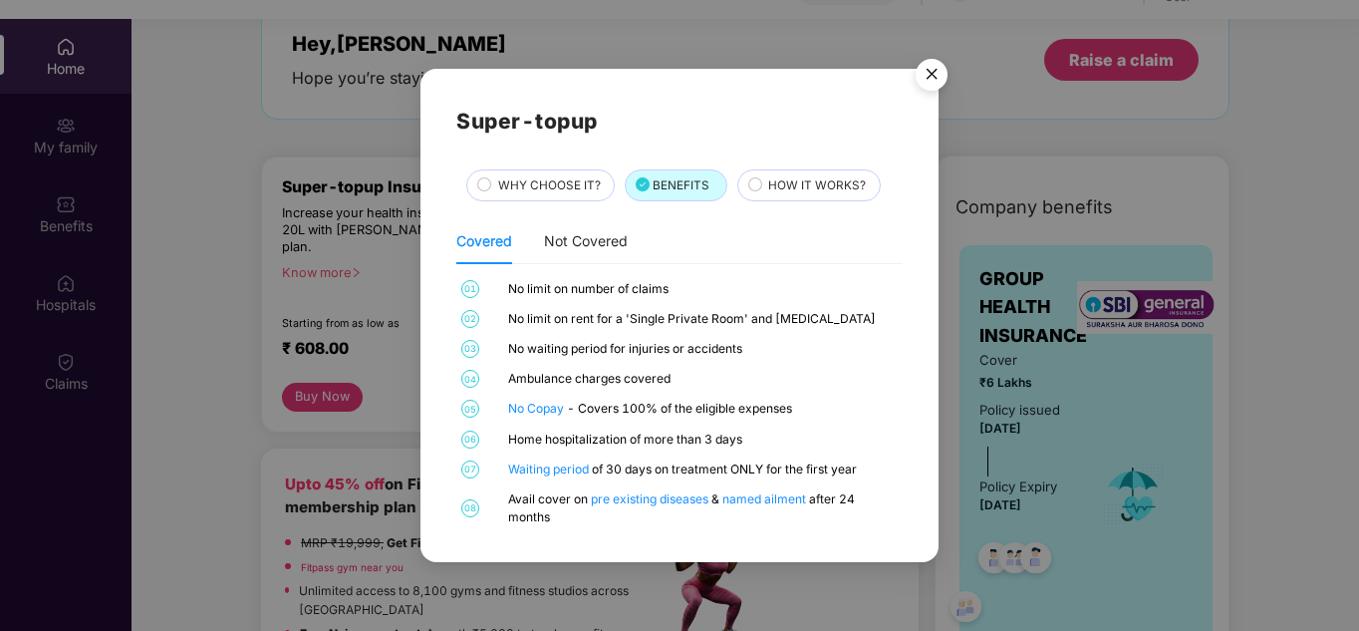
scroll to position [112, 0]
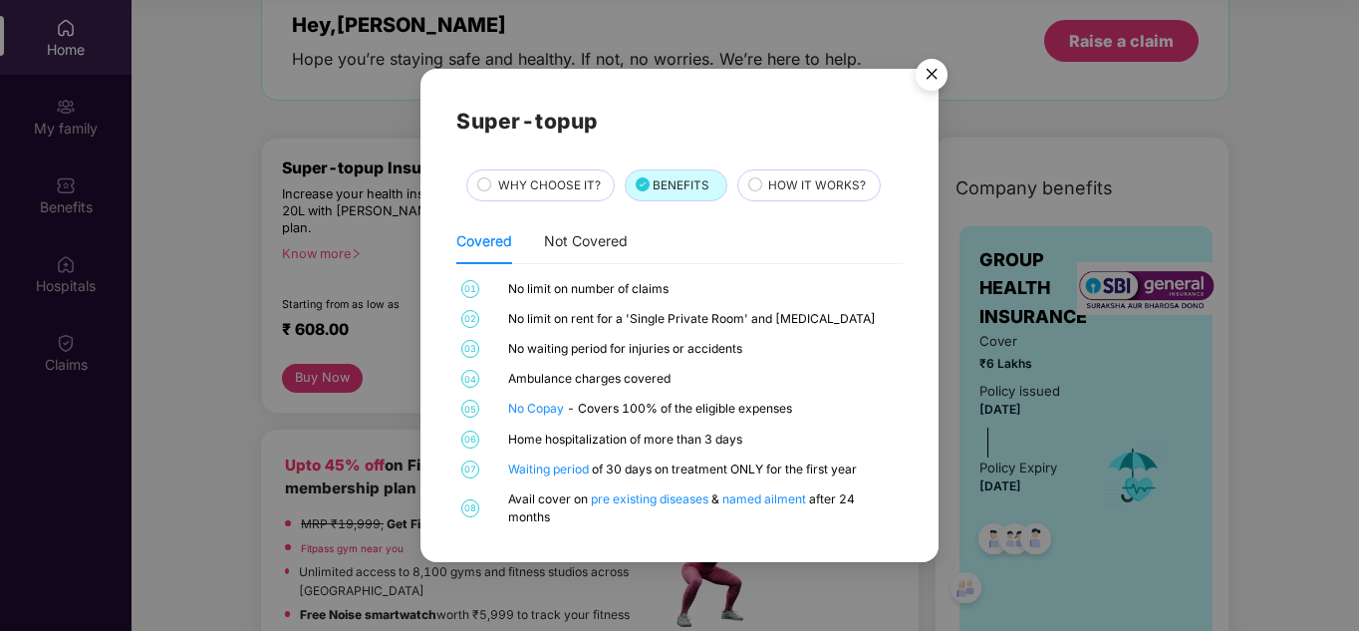
click at [554, 190] on span "WHY CHOOSE IT?" at bounding box center [549, 185] width 103 height 19
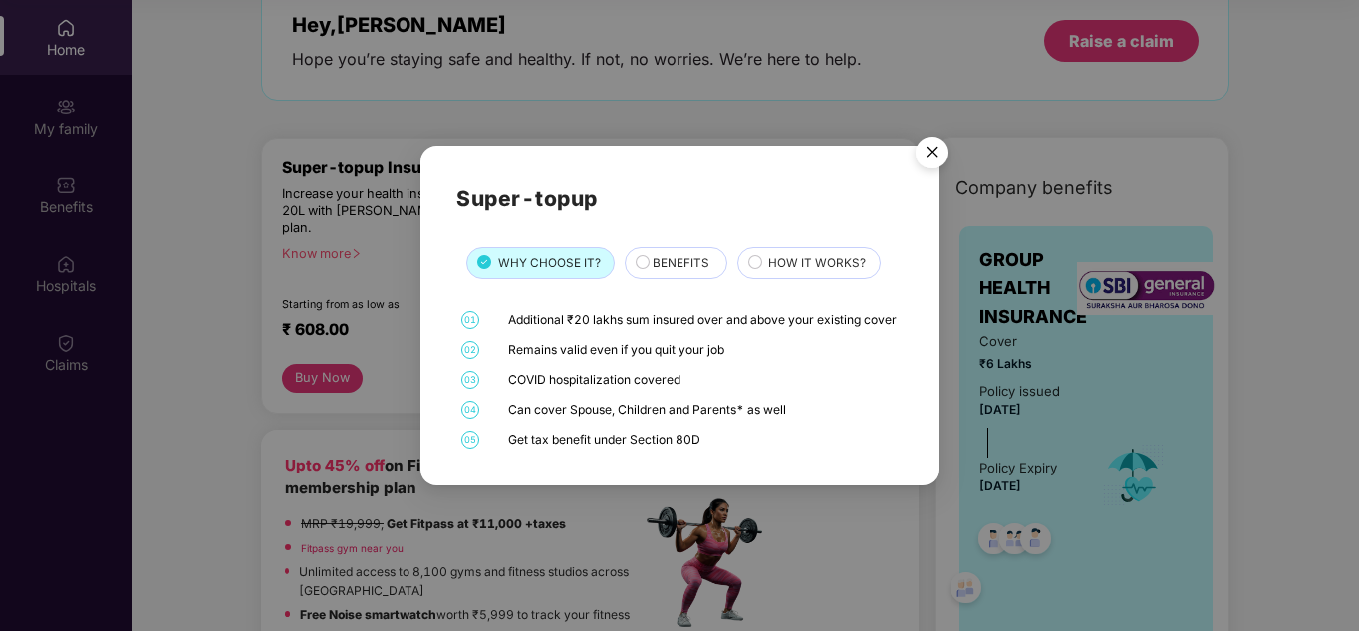
click at [931, 151] on img "Close" at bounding box center [932, 156] width 56 height 56
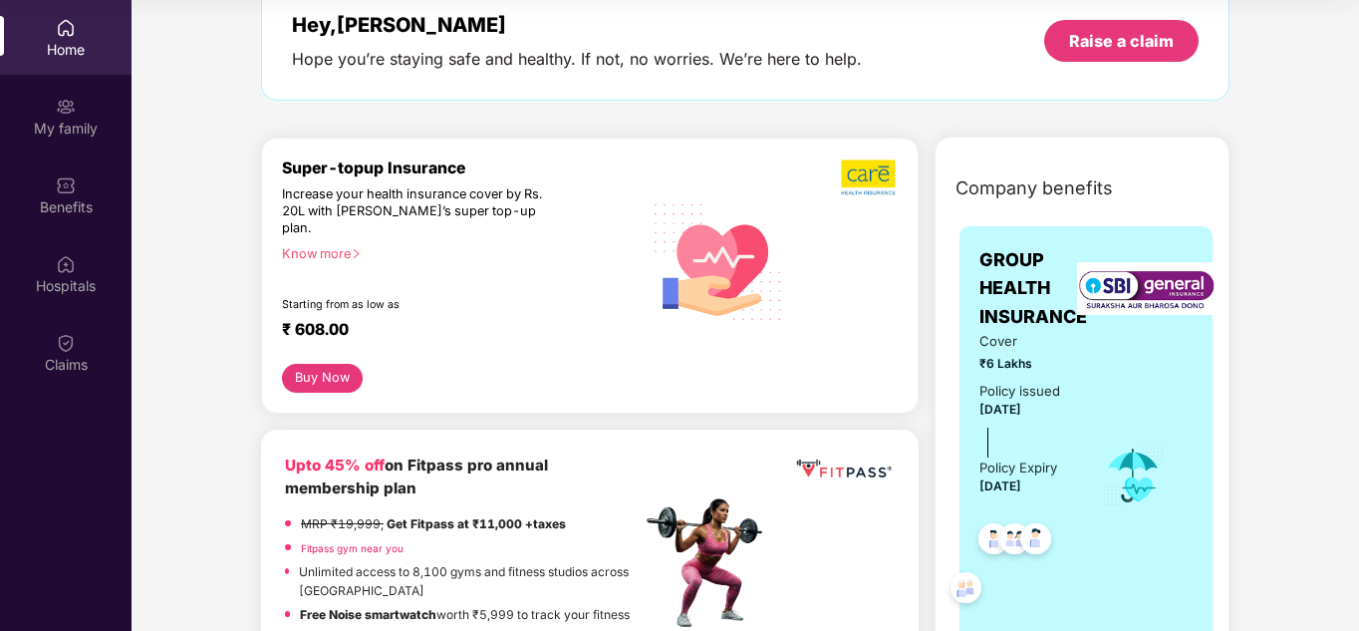
click at [324, 364] on button "Buy Now" at bounding box center [322, 378] width 81 height 29
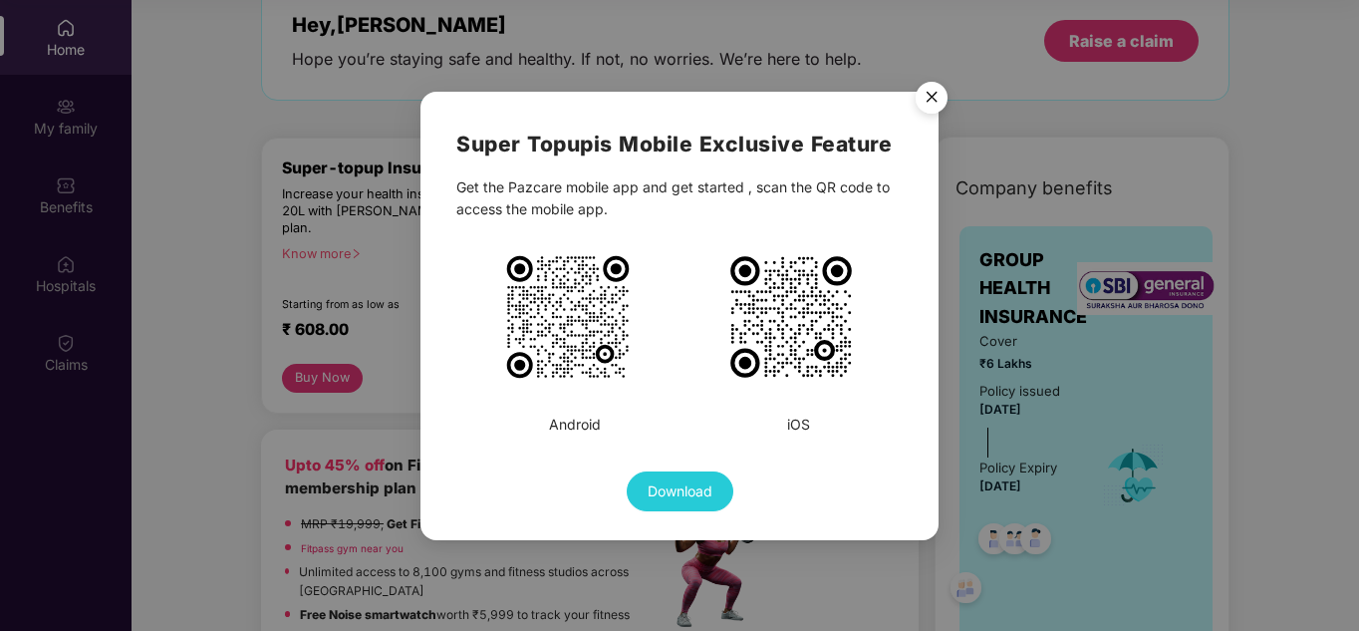
click at [927, 98] on img "Close" at bounding box center [932, 101] width 56 height 56
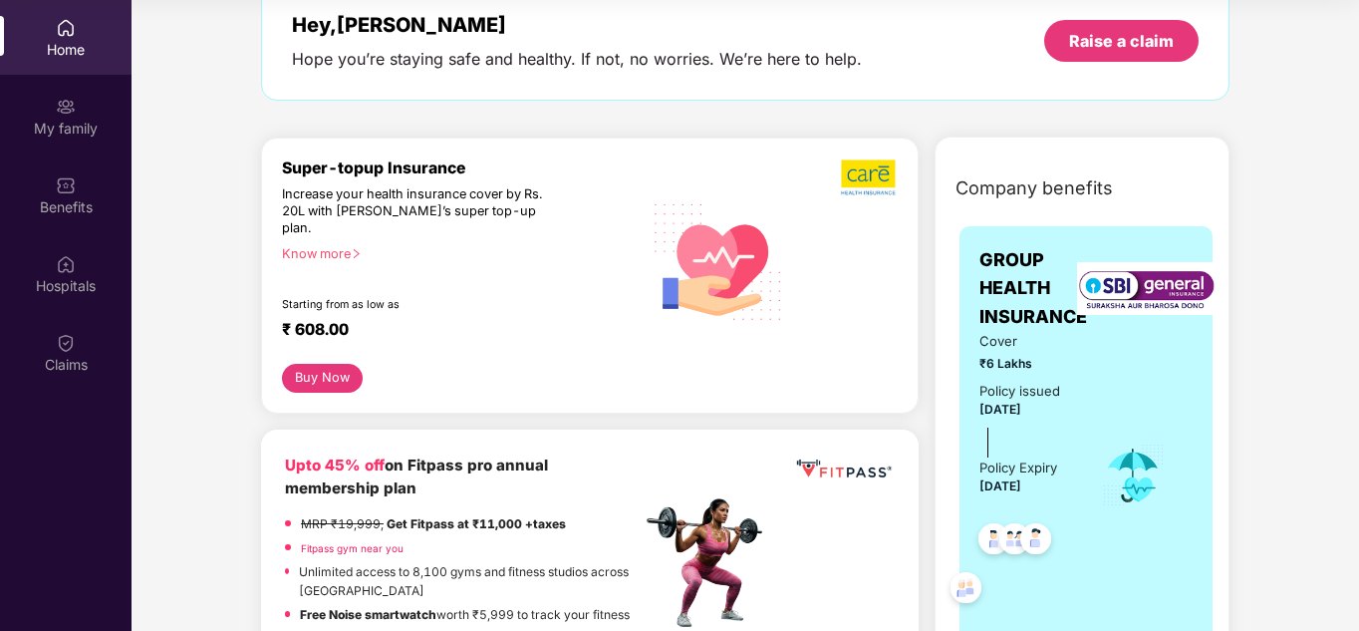
click at [310, 364] on button "Buy Now" at bounding box center [322, 378] width 81 height 29
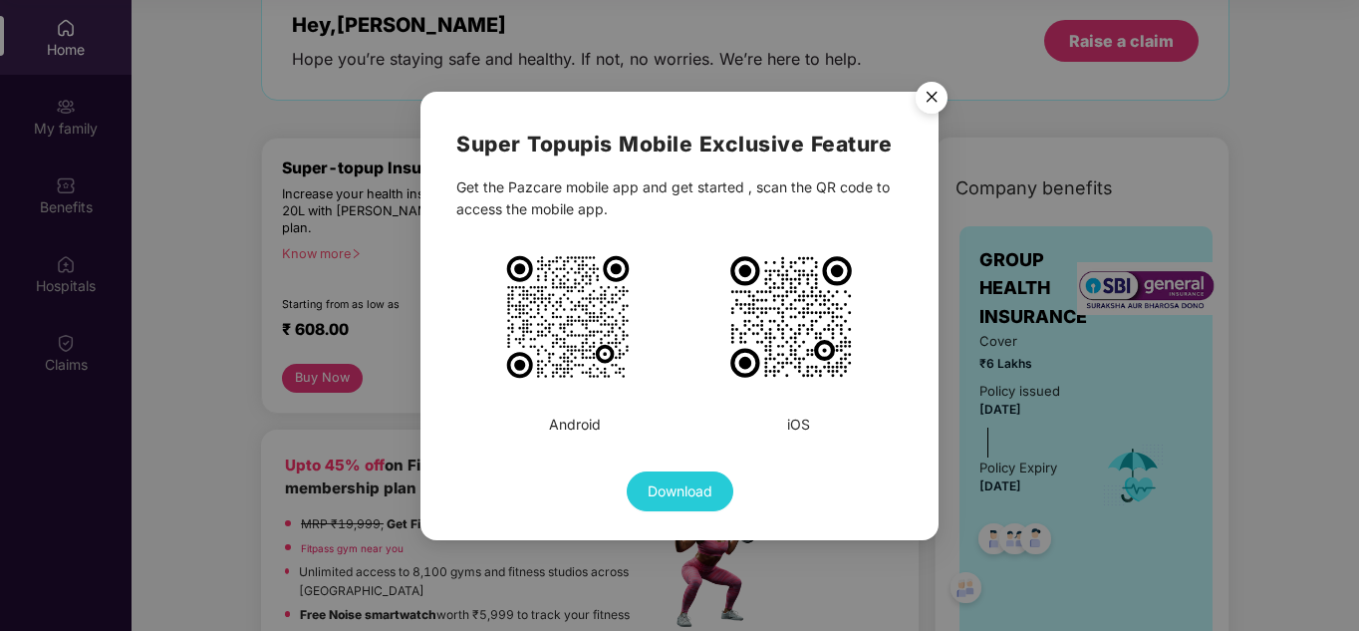
click at [677, 480] on span "Download" at bounding box center [680, 491] width 65 height 22
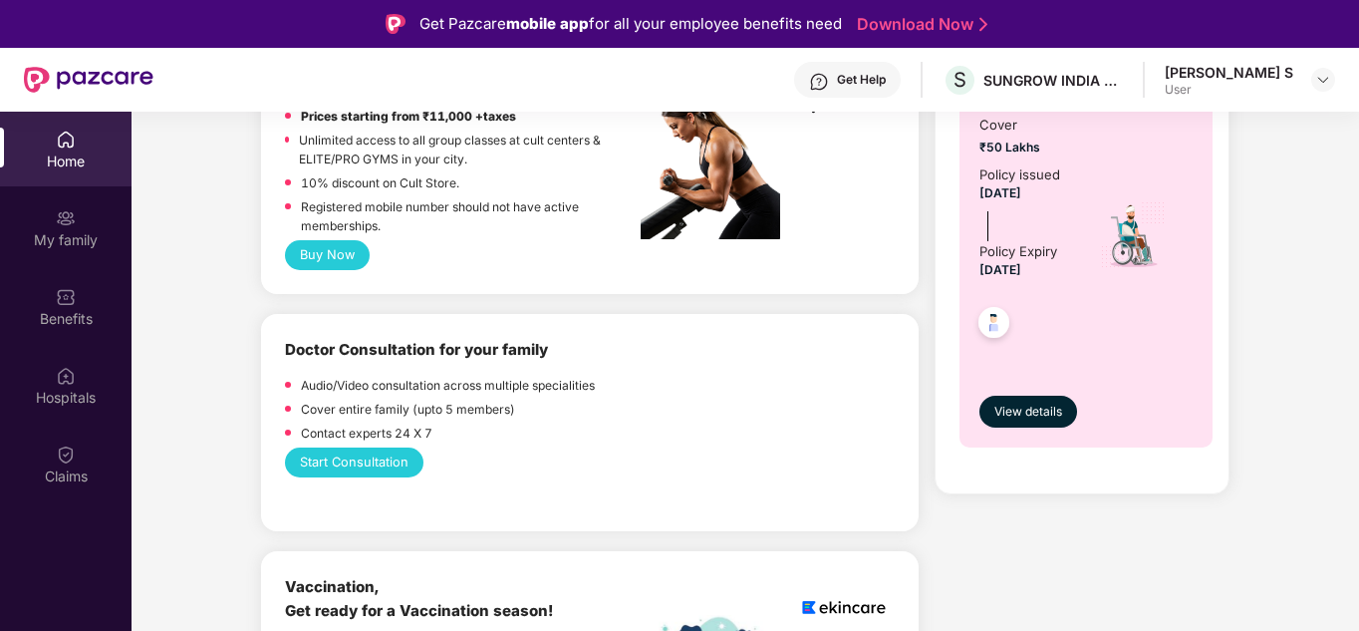
scroll to position [950, 0]
click at [1027, 420] on span "View details" at bounding box center [1029, 411] width 68 height 19
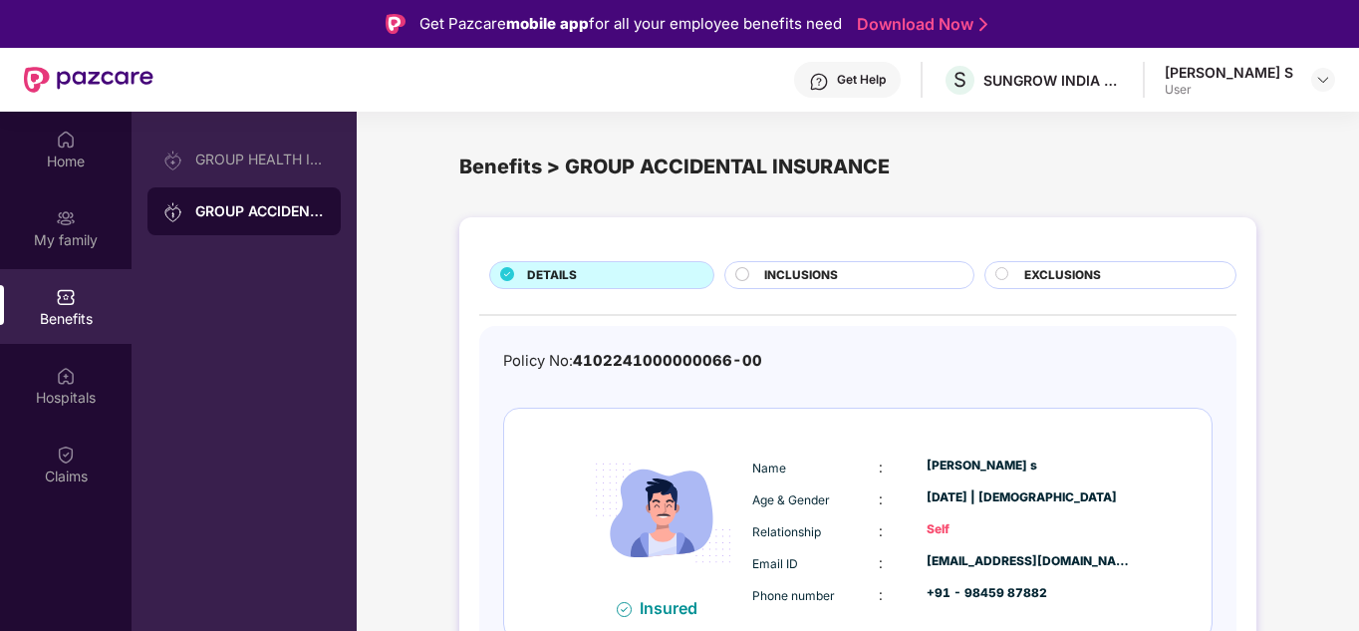
click at [963, 363] on div "Policy No: 4102241000000066-00" at bounding box center [858, 361] width 710 height 23
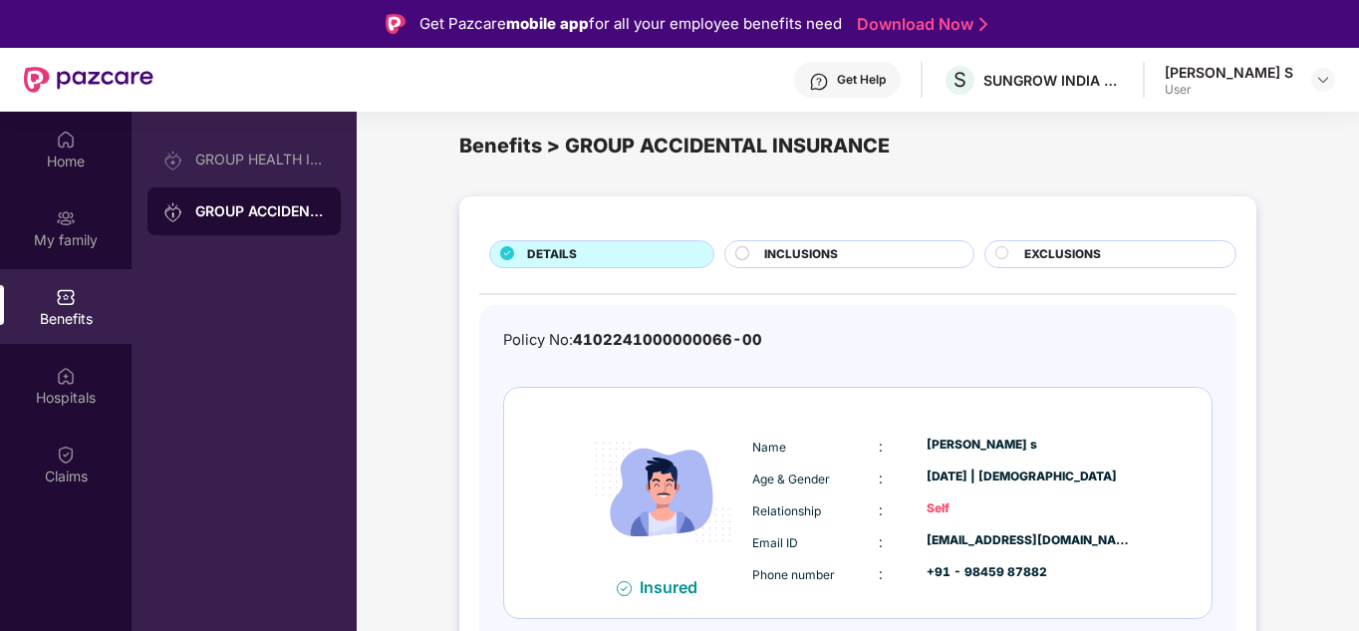
scroll to position [112, 0]
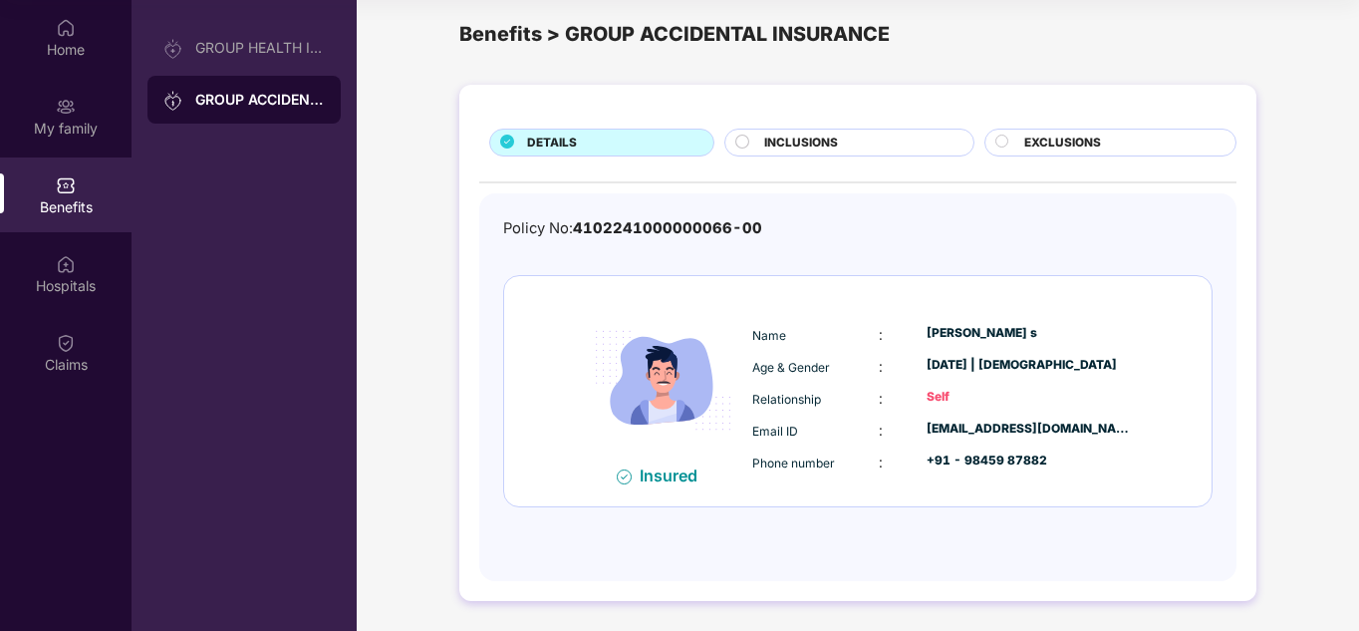
click at [852, 138] on div "INCLUSIONS" at bounding box center [858, 145] width 208 height 22
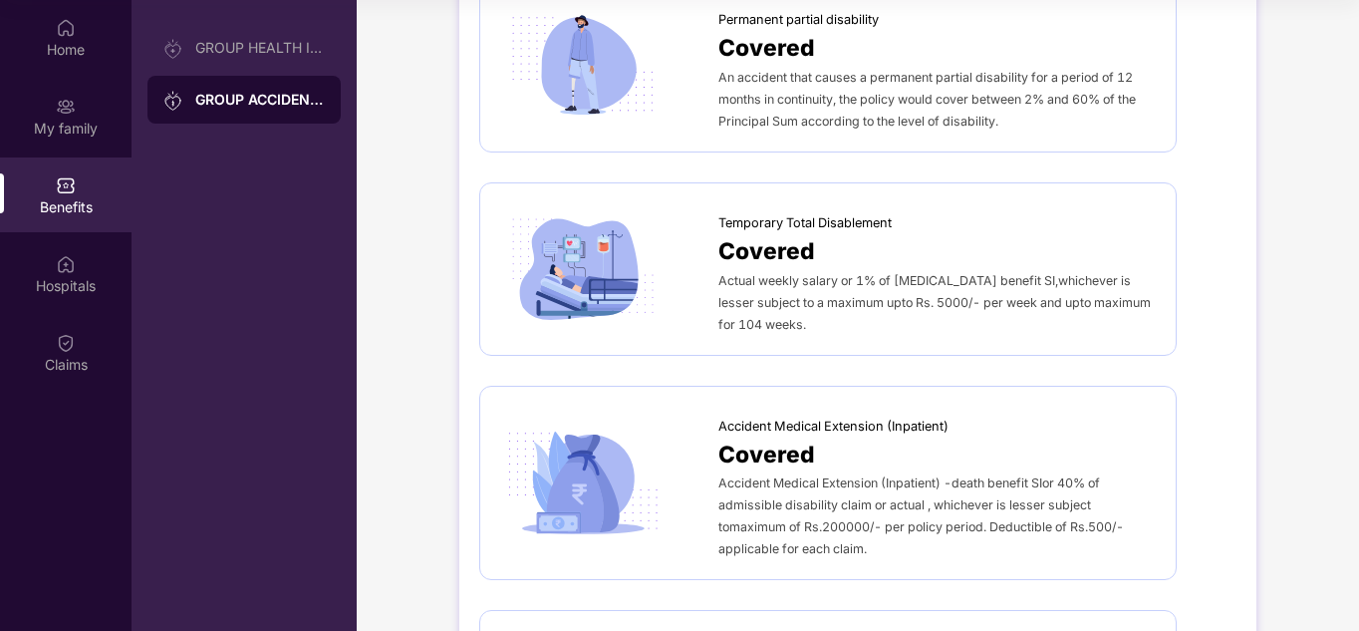
scroll to position [608, 0]
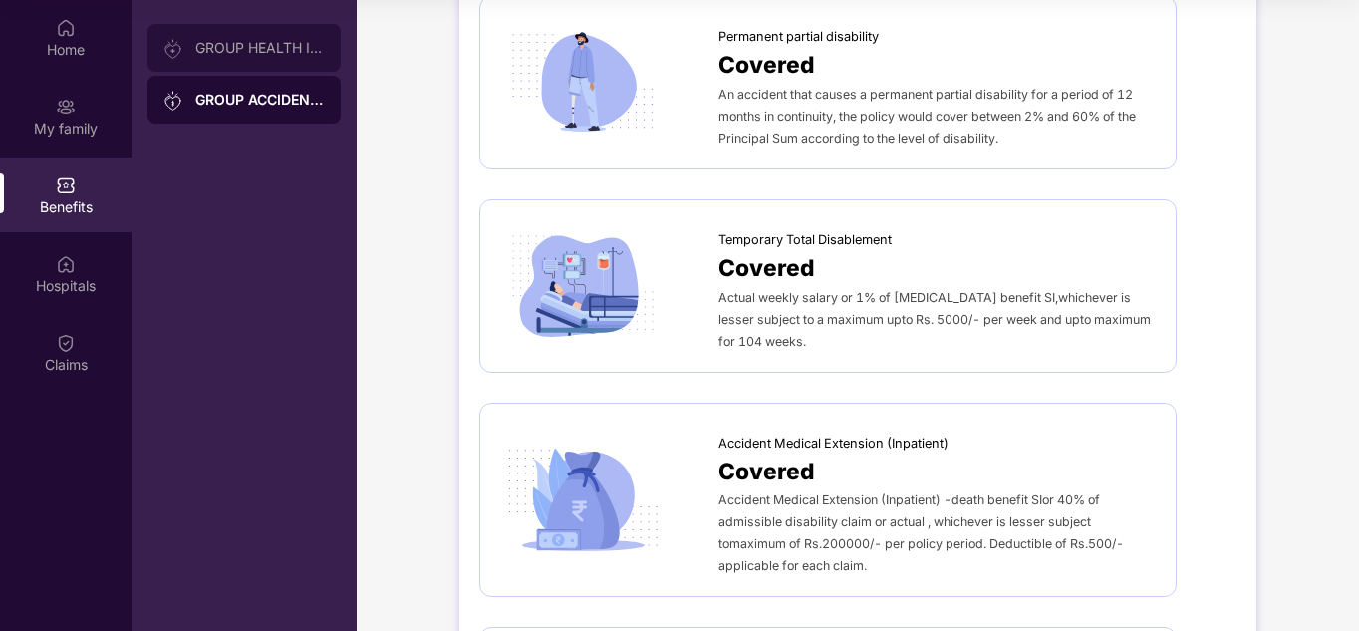
click at [265, 40] on div "GROUP HEALTH INSURANCE" at bounding box center [260, 48] width 130 height 16
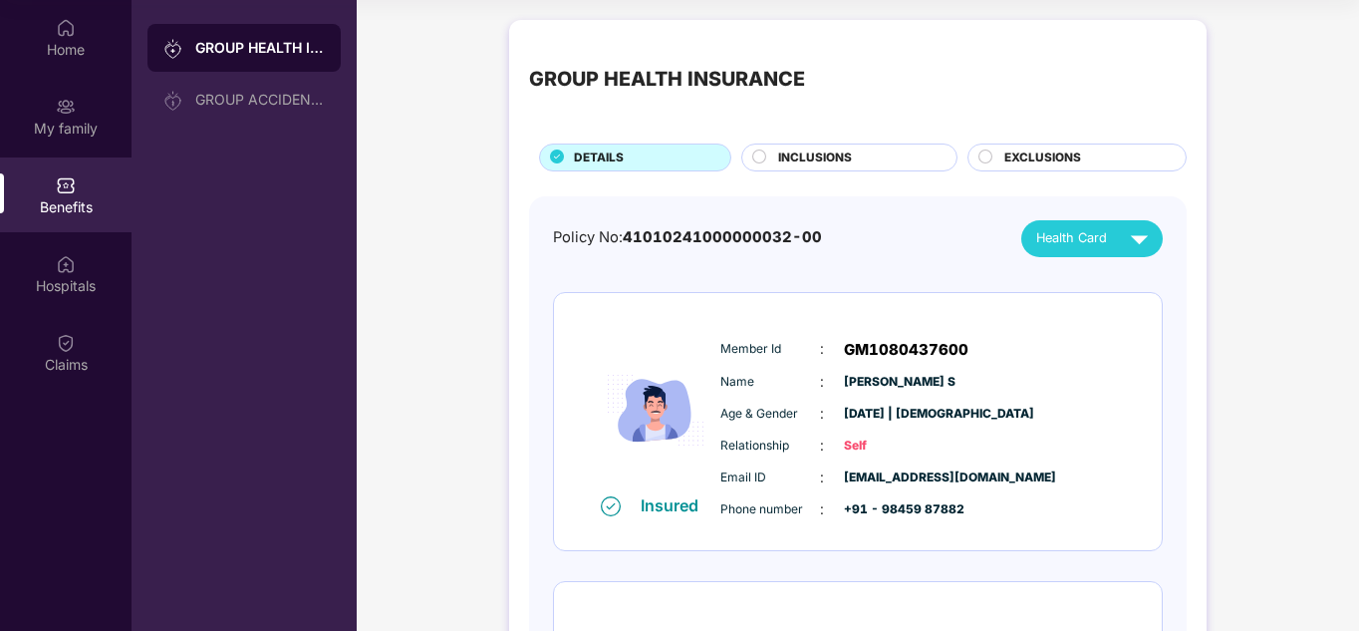
click at [822, 169] on div "INCLUSIONS" at bounding box center [857, 159] width 178 height 22
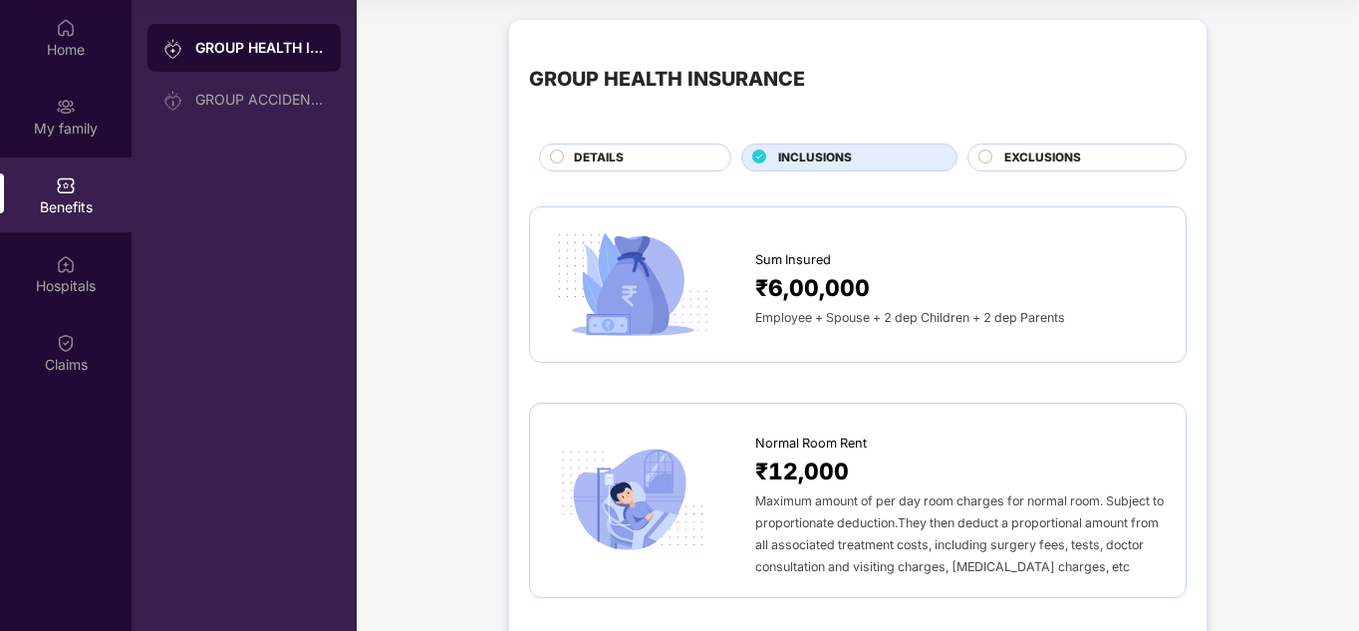
click at [1006, 164] on span "EXCLUSIONS" at bounding box center [1043, 157] width 77 height 19
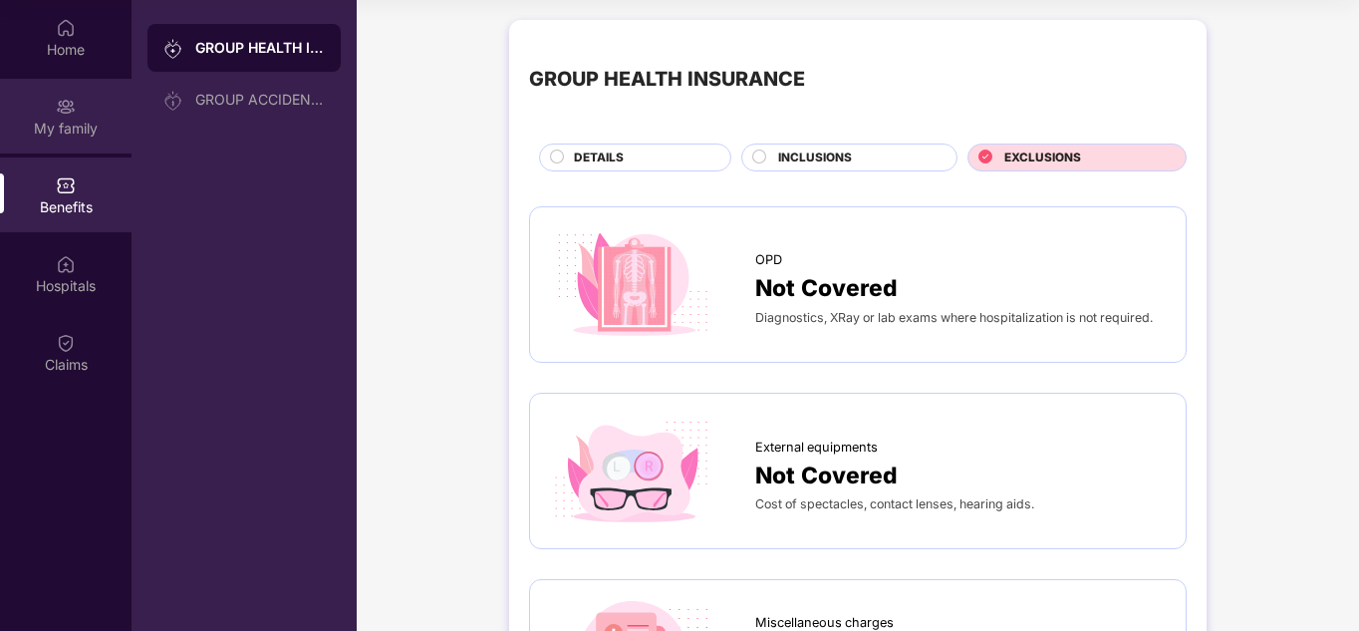
click at [103, 105] on div "My family" at bounding box center [66, 116] width 132 height 75
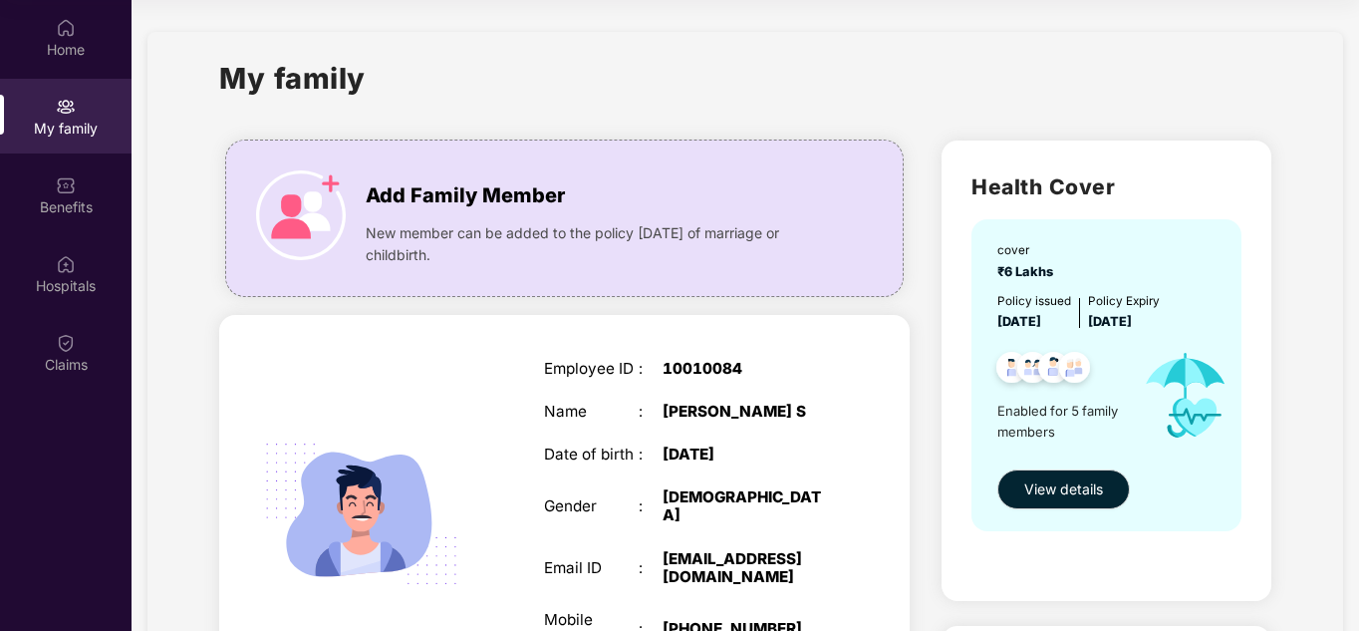
click at [511, 101] on div "My family" at bounding box center [745, 90] width 1052 height 69
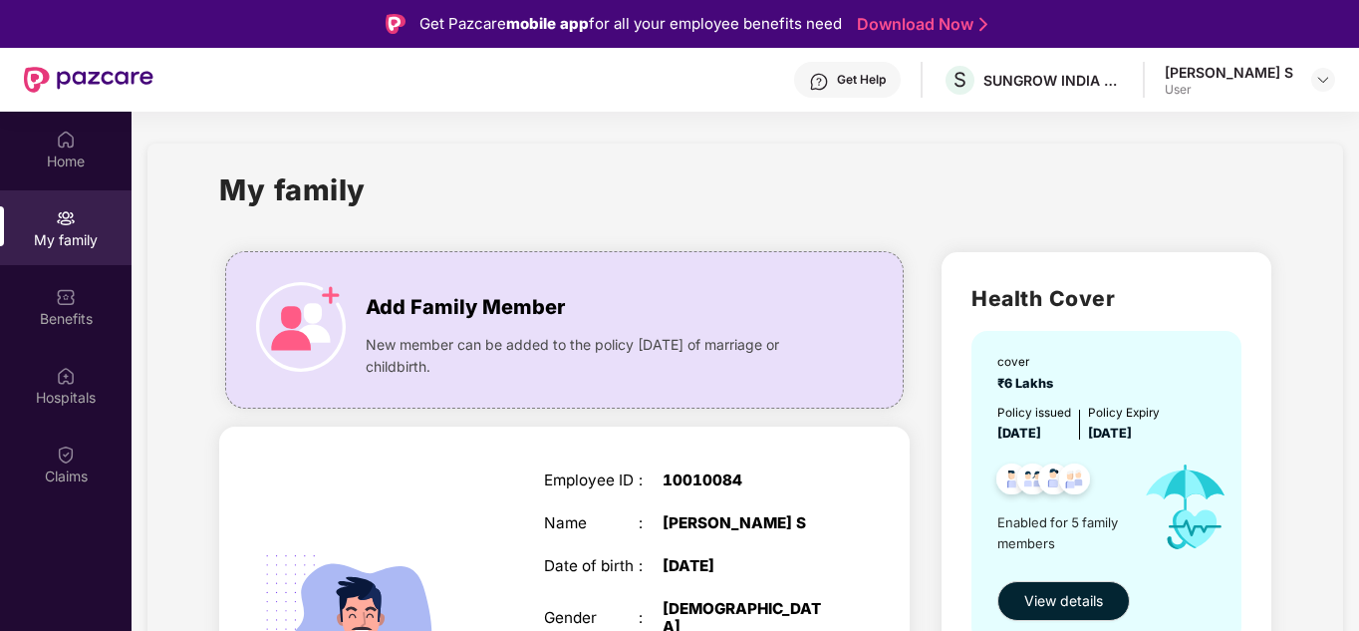
click at [1257, 69] on div "[PERSON_NAME] S" at bounding box center [1229, 72] width 129 height 19
click at [1321, 75] on img at bounding box center [1323, 80] width 16 height 16
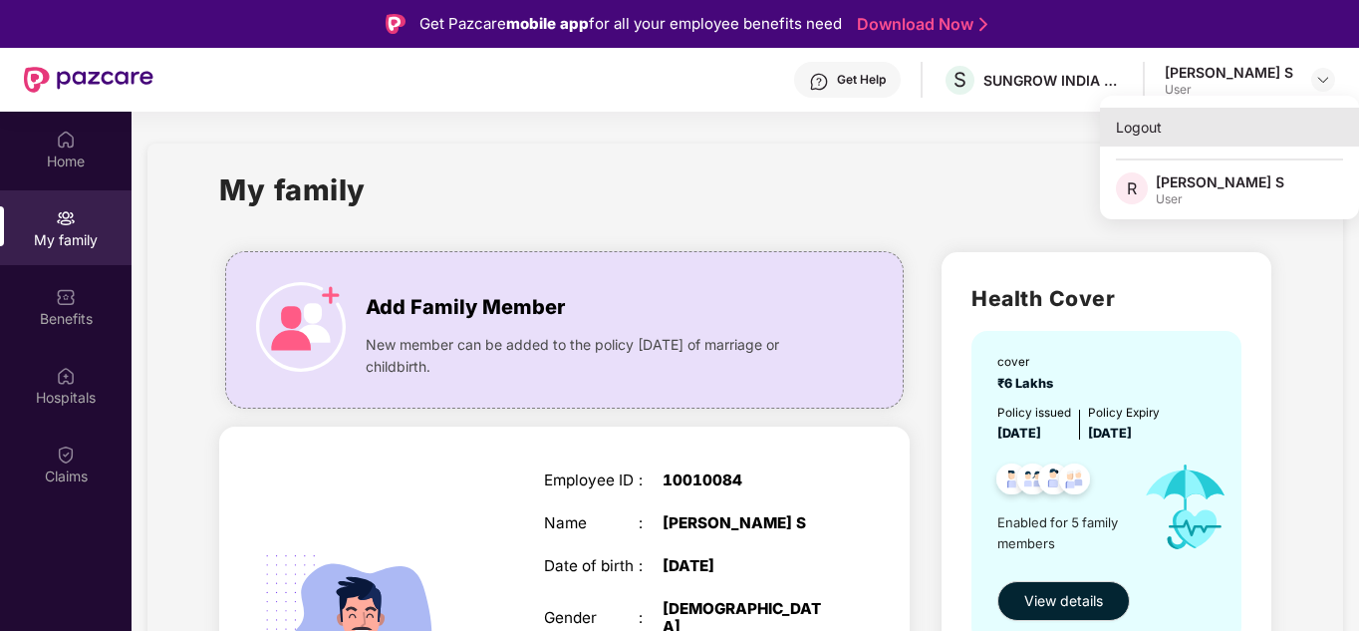
click at [1151, 131] on div "Logout" at bounding box center [1229, 127] width 259 height 39
